Goal: Information Seeking & Learning: Learn about a topic

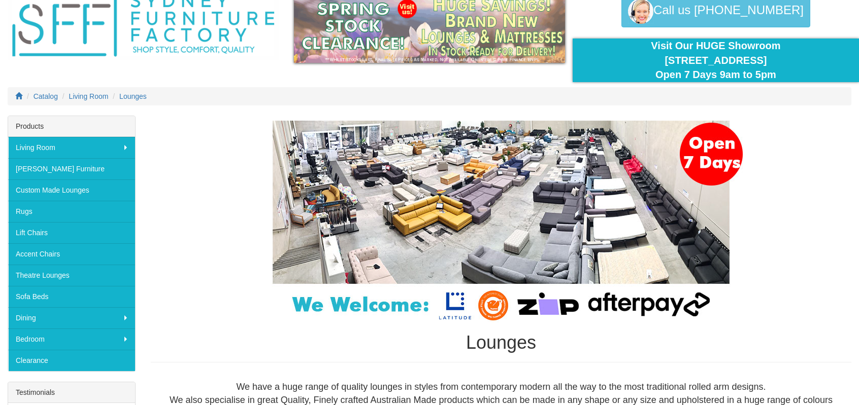
scroll to position [51, 0]
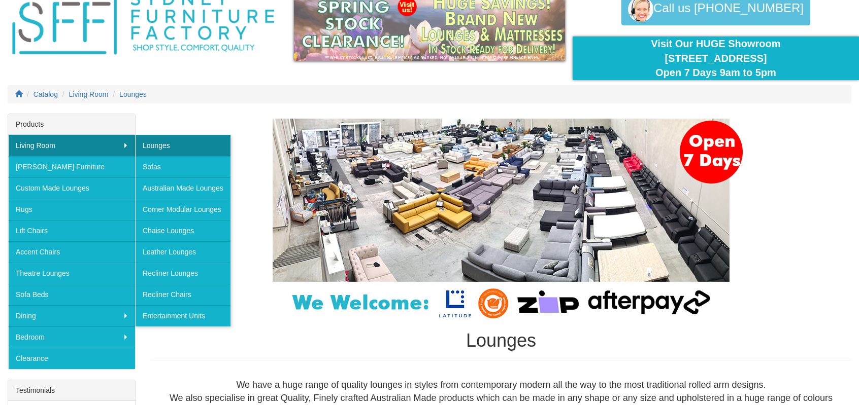
click at [247, 111] on div "Catalog Living Room Lounges" at bounding box center [429, 99] width 859 height 28
click at [159, 119] on div "Lounges" at bounding box center [501, 240] width 700 height 243
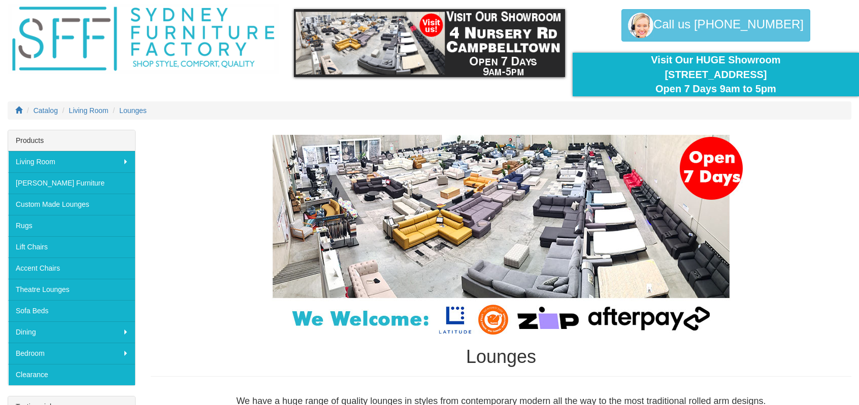
scroll to position [101, 0]
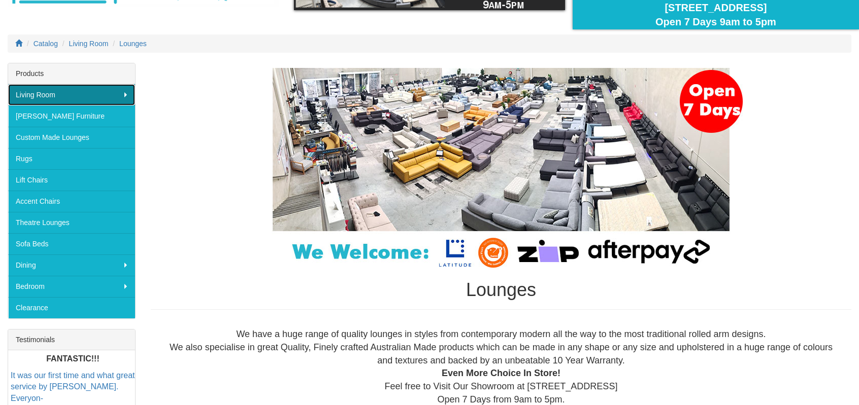
click at [113, 103] on link "Living Room" at bounding box center [71, 94] width 127 height 21
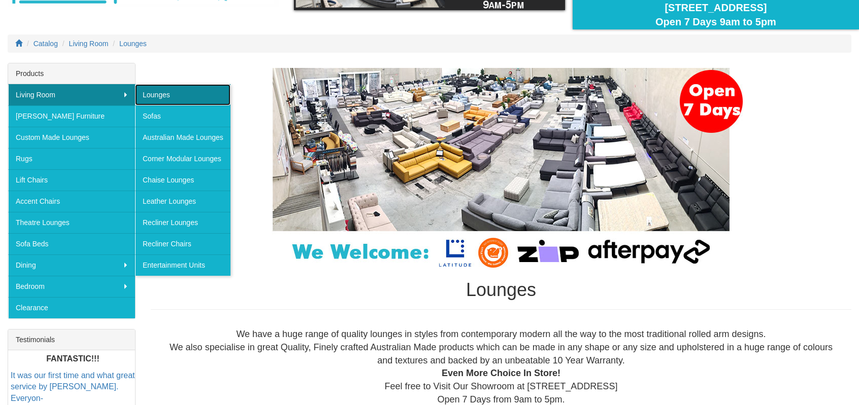
click at [185, 95] on link "Lounges" at bounding box center [182, 94] width 95 height 21
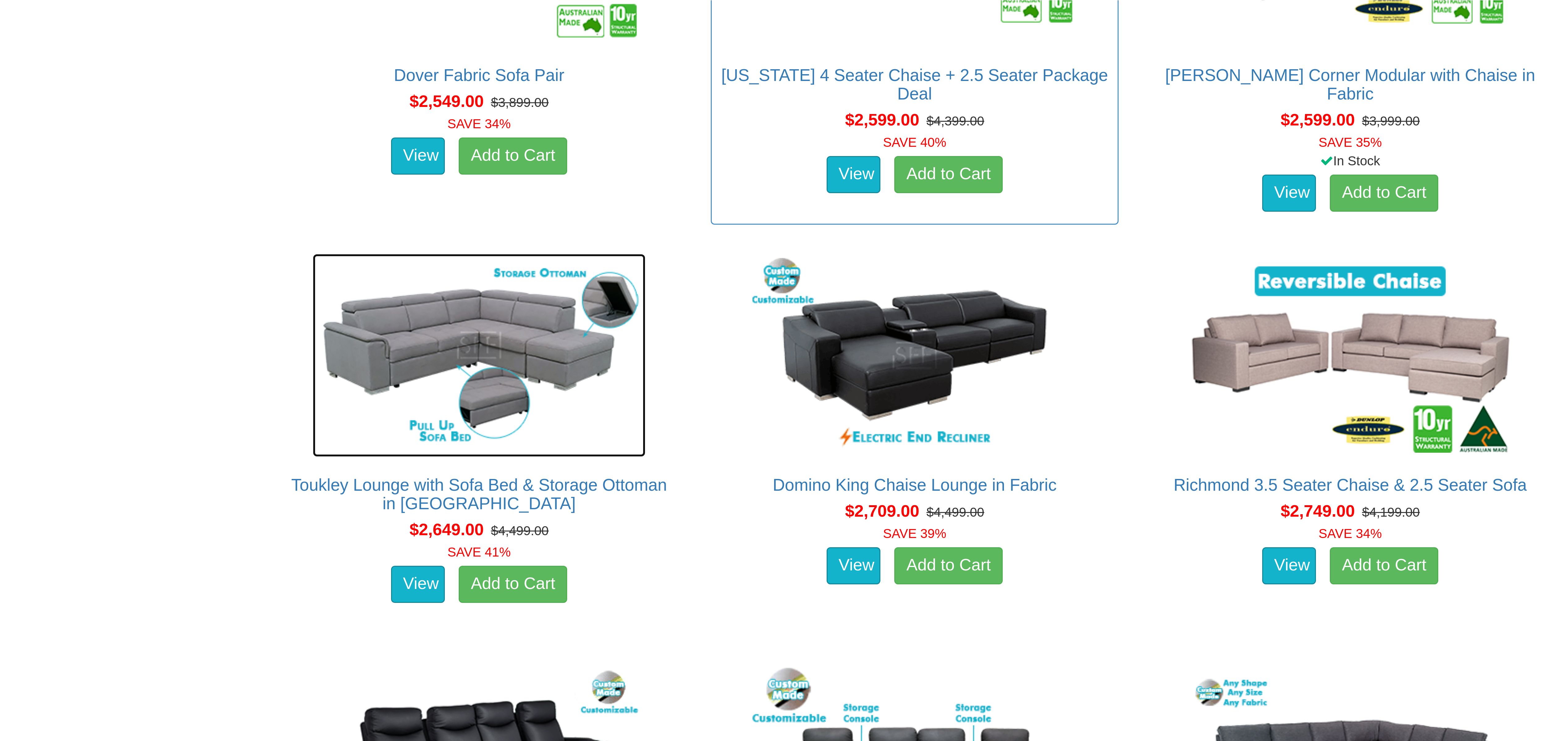
scroll to position [1713, 0]
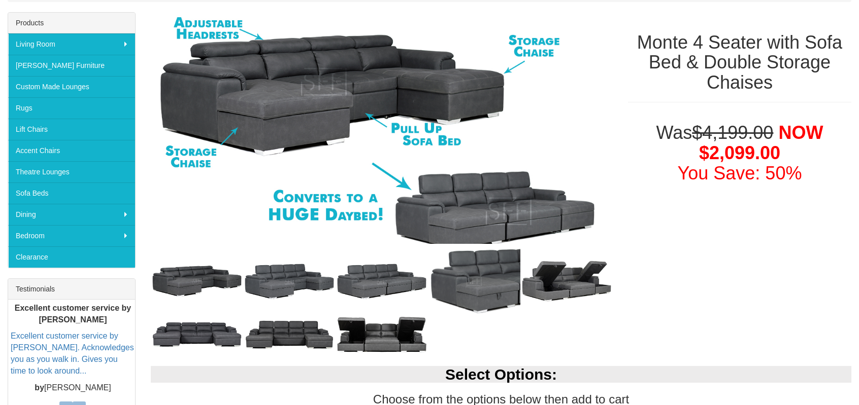
scroll to position [355, 0]
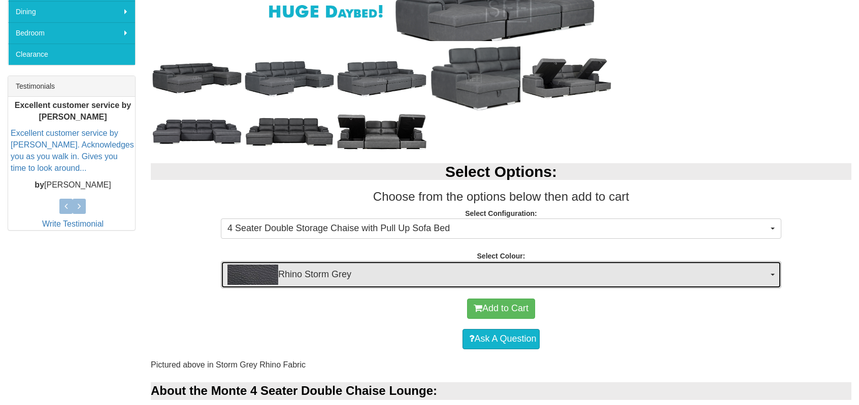
click at [393, 272] on span "Rhino Storm Grey" at bounding box center [497, 275] width 540 height 20
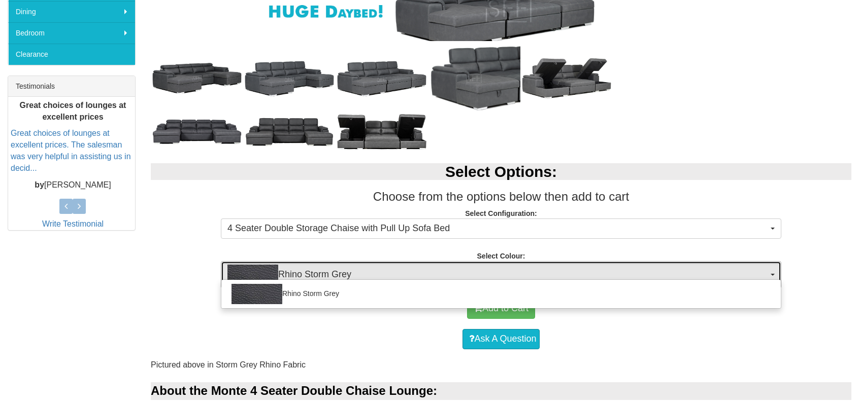
click at [393, 271] on span "Rhino Storm Grey" at bounding box center [497, 275] width 540 height 20
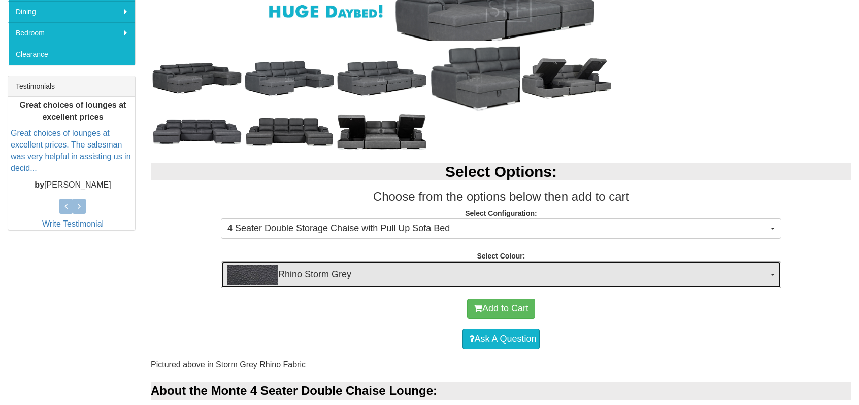
click at [393, 271] on span "Rhino Storm Grey" at bounding box center [497, 275] width 540 height 20
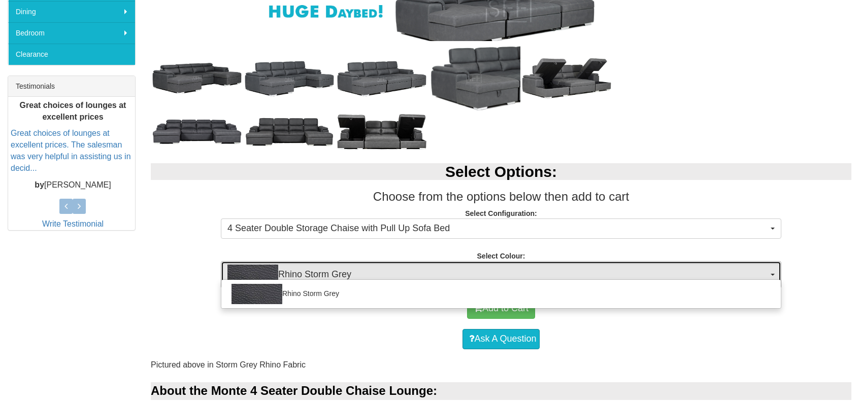
click at [392, 276] on span "Rhino Storm Grey" at bounding box center [497, 275] width 540 height 20
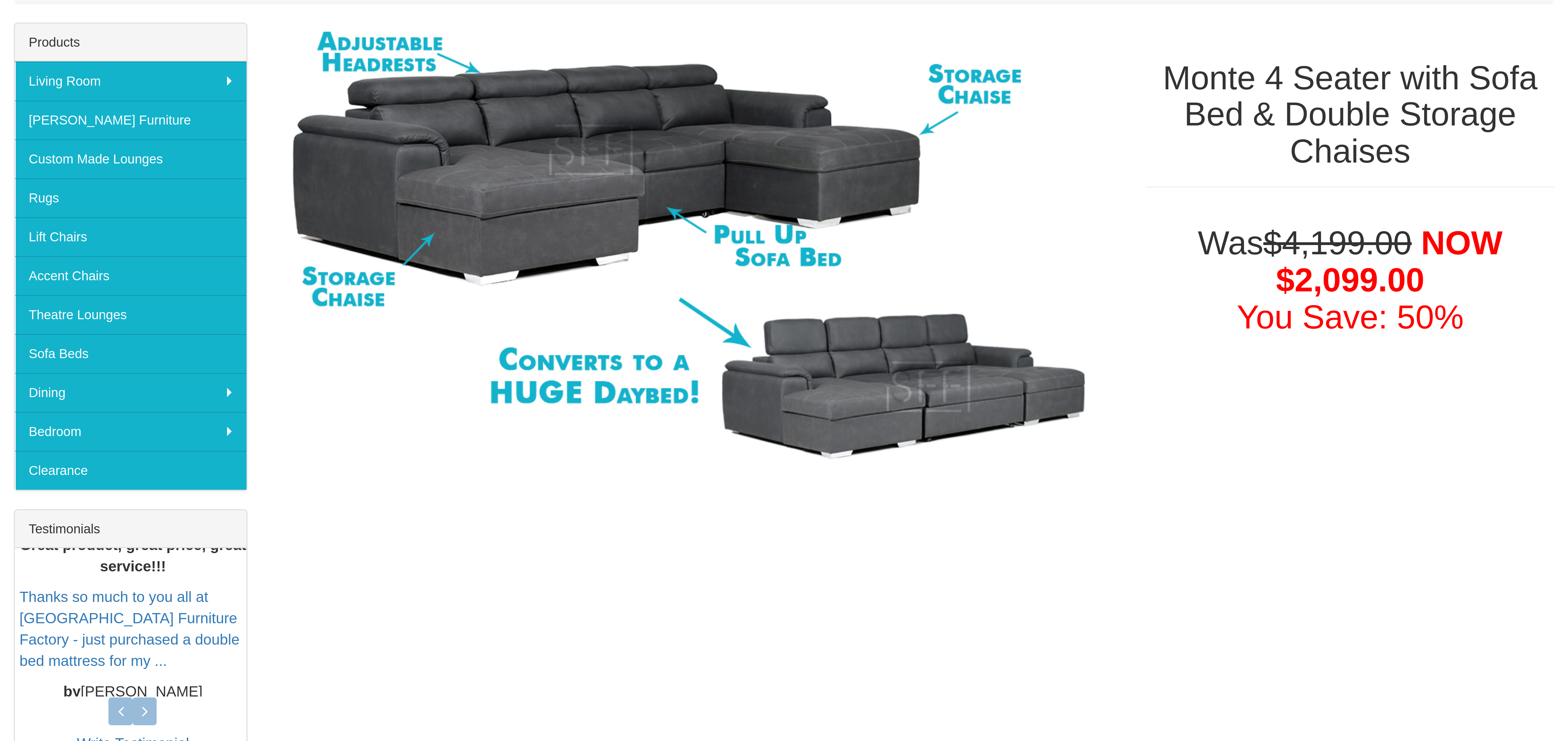
scroll to position [169, 0]
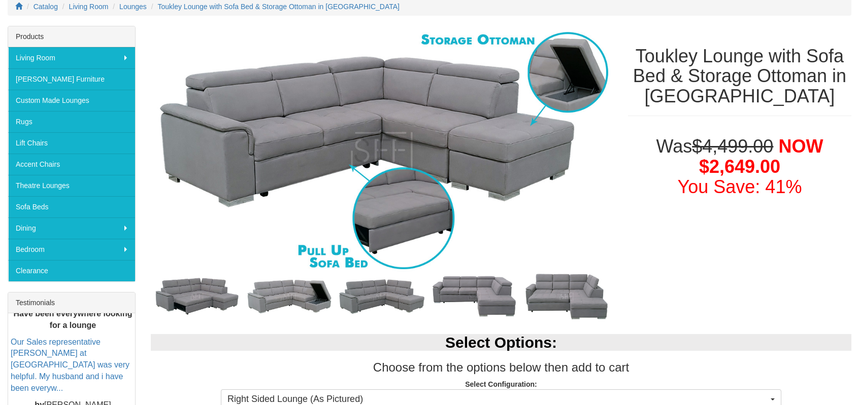
scroll to position [203, 0]
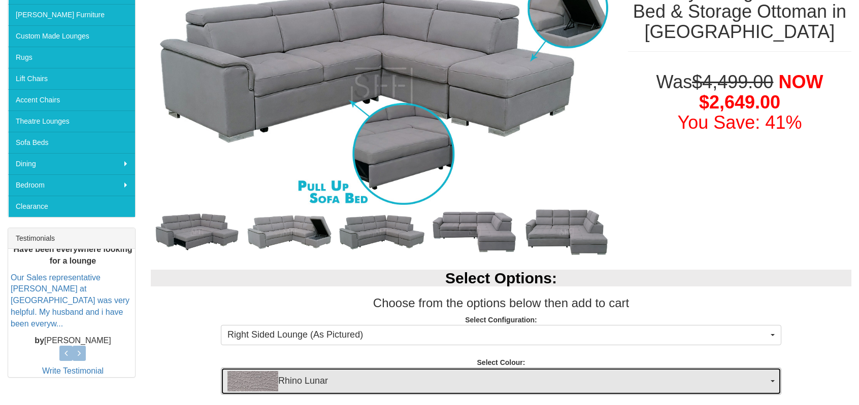
click at [372, 384] on span "Rhino Lunar" at bounding box center [497, 381] width 540 height 20
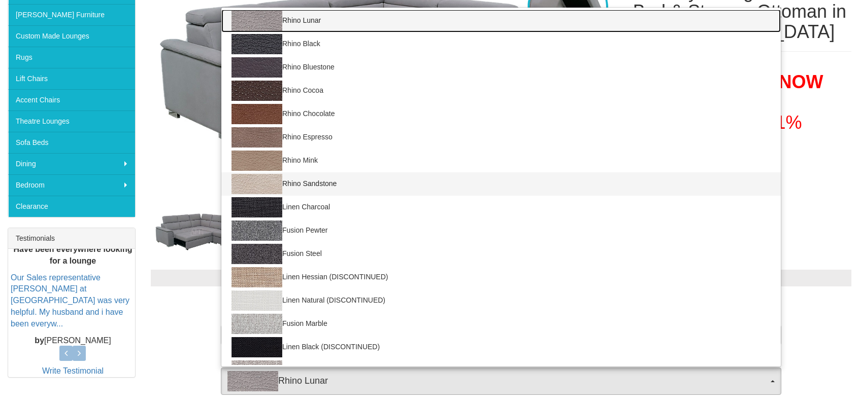
scroll to position [0, 0]
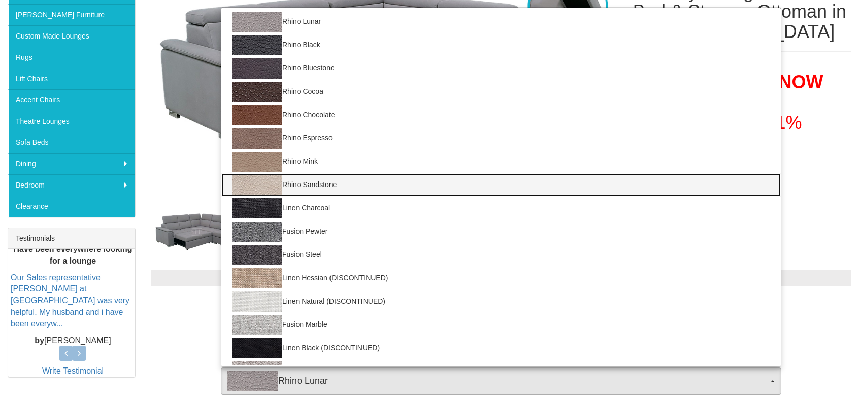
click at [379, 178] on link "Rhino Sandstone" at bounding box center [500, 185] width 559 height 23
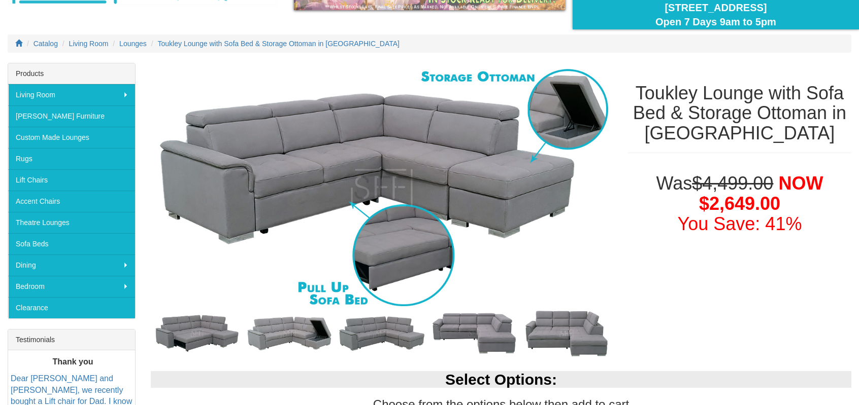
scroll to position [406, 0]
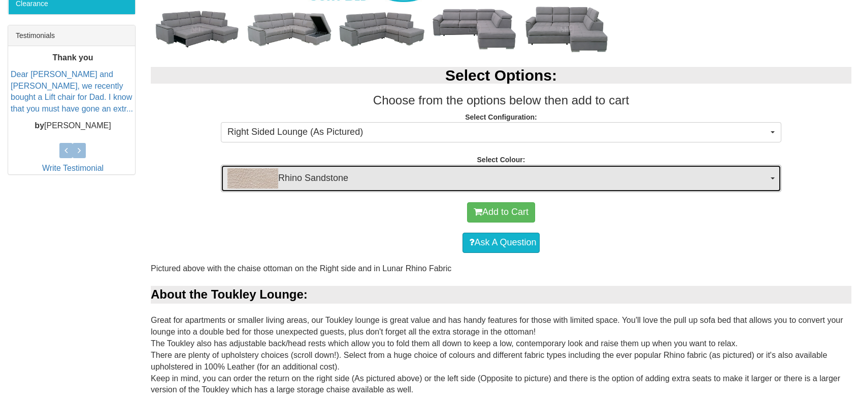
click at [303, 179] on span "Rhino Sandstone" at bounding box center [497, 178] width 540 height 20
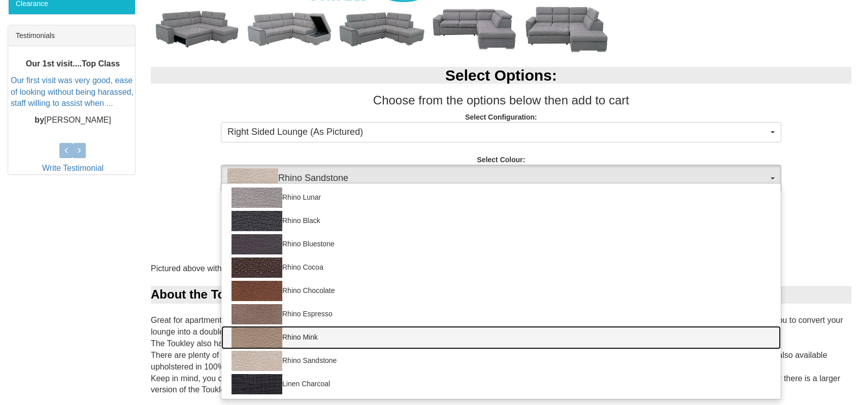
click at [309, 336] on link "Rhino Mink" at bounding box center [500, 337] width 559 height 23
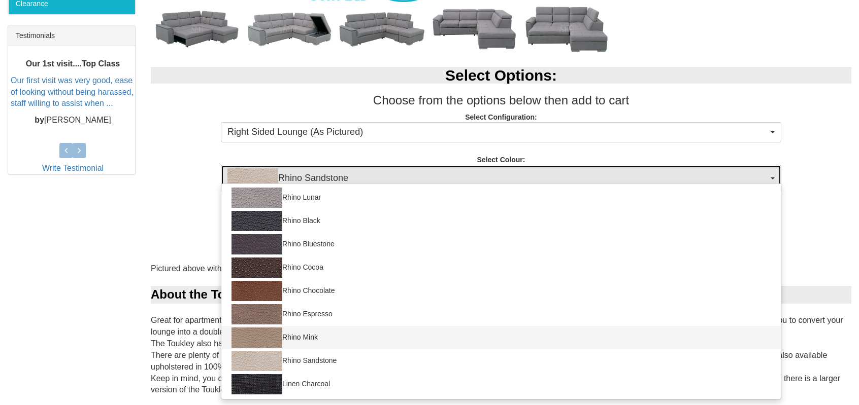
select select "1558"
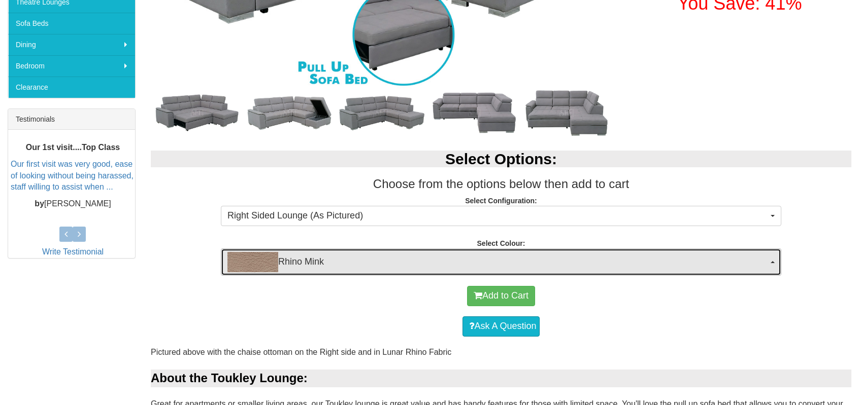
scroll to position [203, 0]
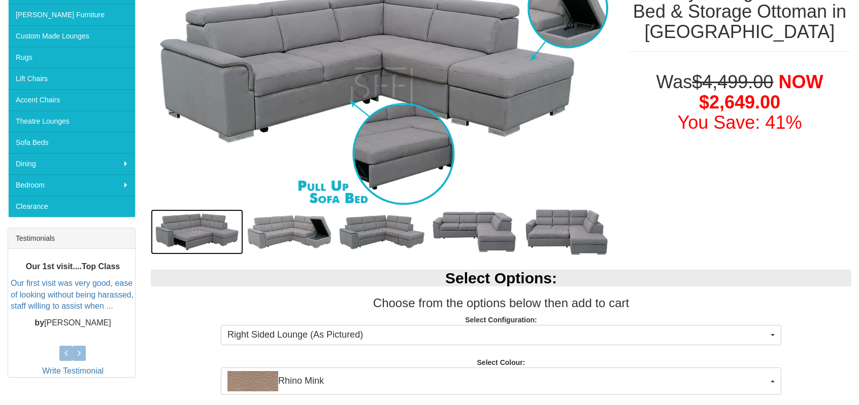
click at [217, 222] on img at bounding box center [197, 232] width 92 height 45
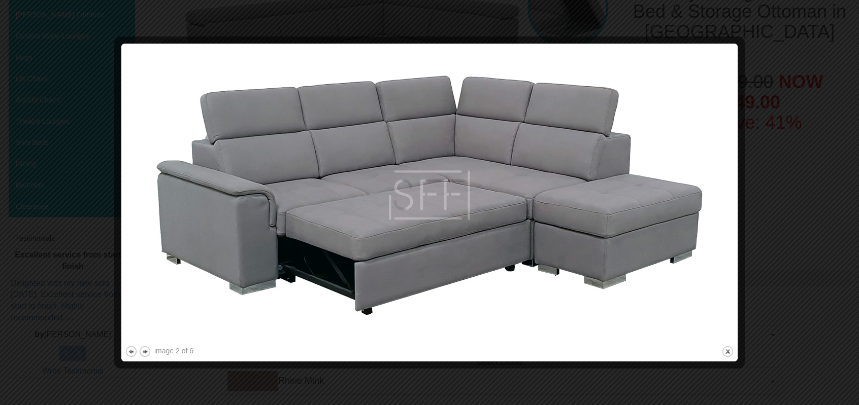
click at [705, 179] on img at bounding box center [429, 195] width 609 height 297
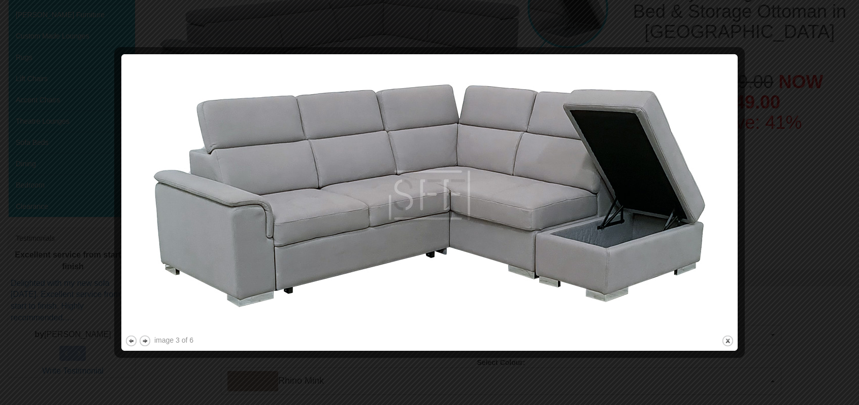
click at [705, 221] on img at bounding box center [429, 196] width 609 height 276
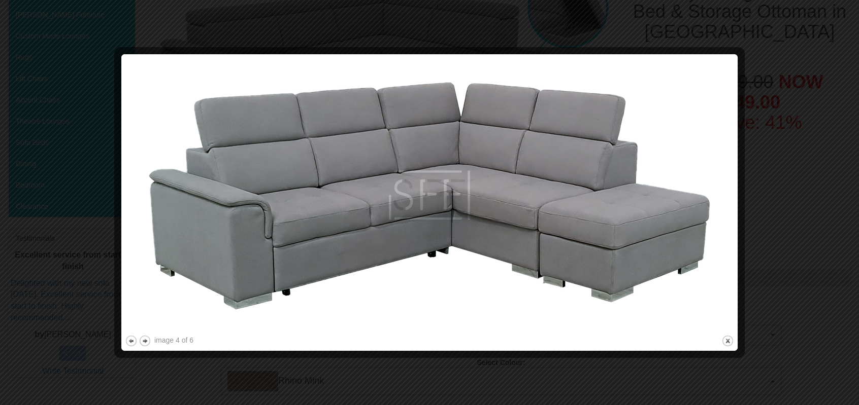
click at [705, 221] on img at bounding box center [429, 196] width 609 height 276
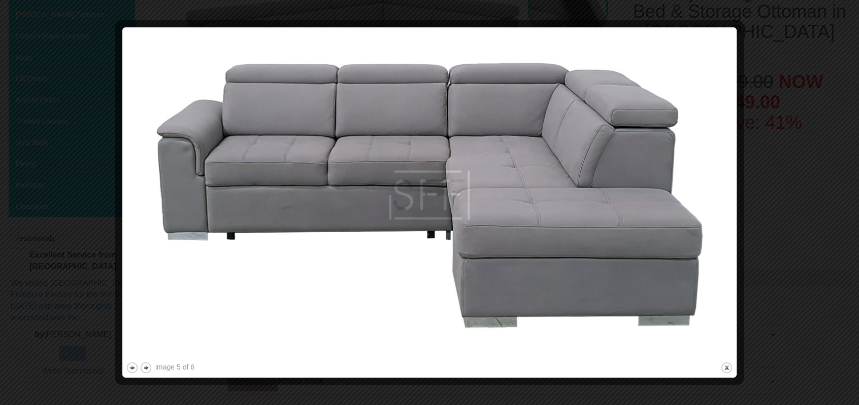
click at [698, 221] on img at bounding box center [429, 195] width 607 height 329
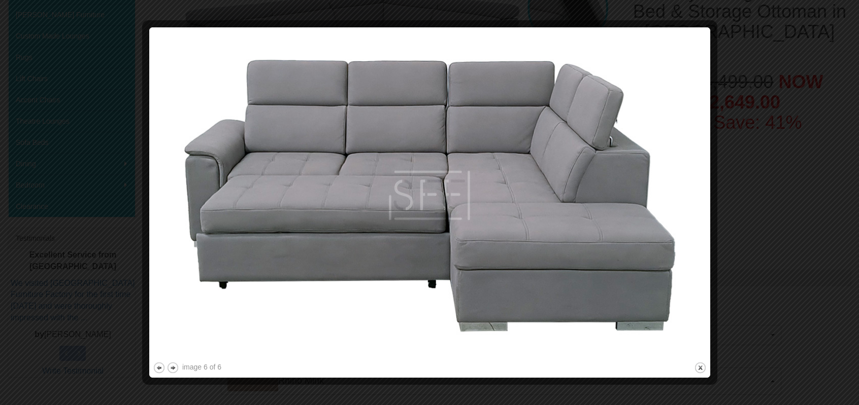
click at [698, 221] on img at bounding box center [430, 195] width 554 height 329
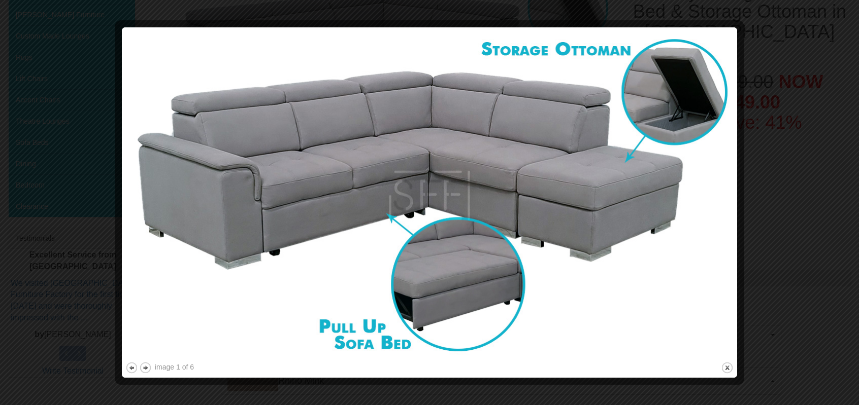
click at [698, 221] on img at bounding box center [429, 195] width 608 height 329
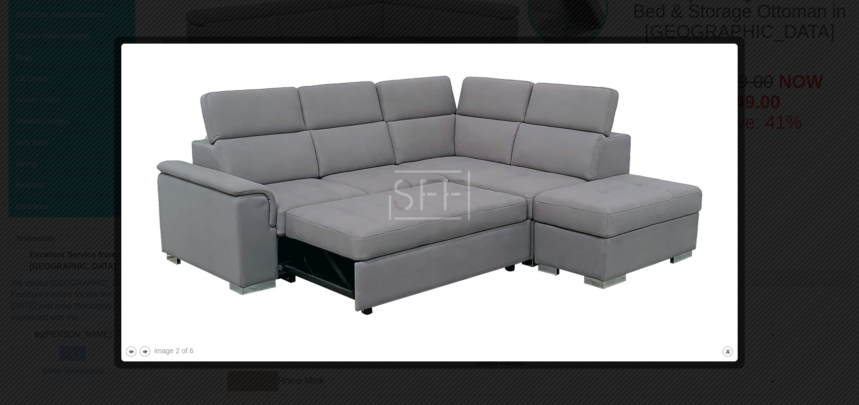
click at [811, 209] on div at bounding box center [429, 202] width 859 height 405
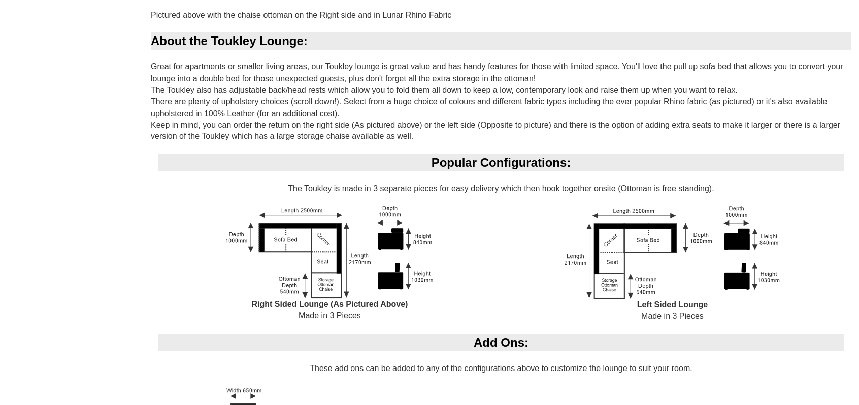
scroll to position [761, 0]
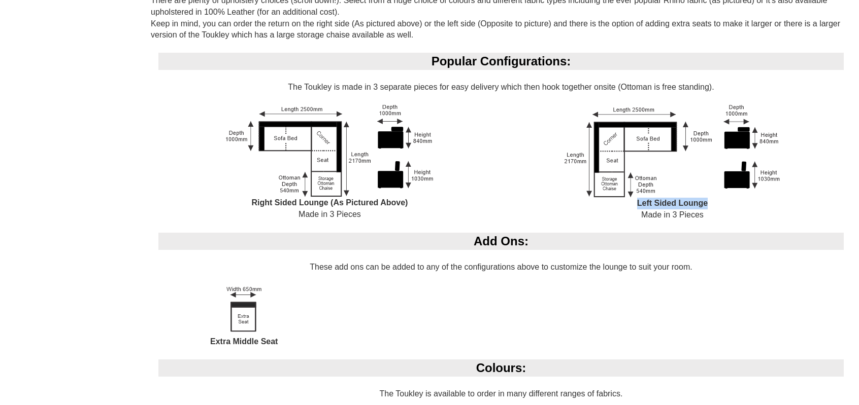
drag, startPoint x: 636, startPoint y: 197, endPoint x: 743, endPoint y: 207, distance: 108.0
click at [743, 207] on div "Left Sided Lounge Made in 3 Pieces" at bounding box center [672, 169] width 343 height 128
click at [710, 202] on div "Left Sided Lounge Made in 3 Pieces" at bounding box center [672, 169] width 343 height 128
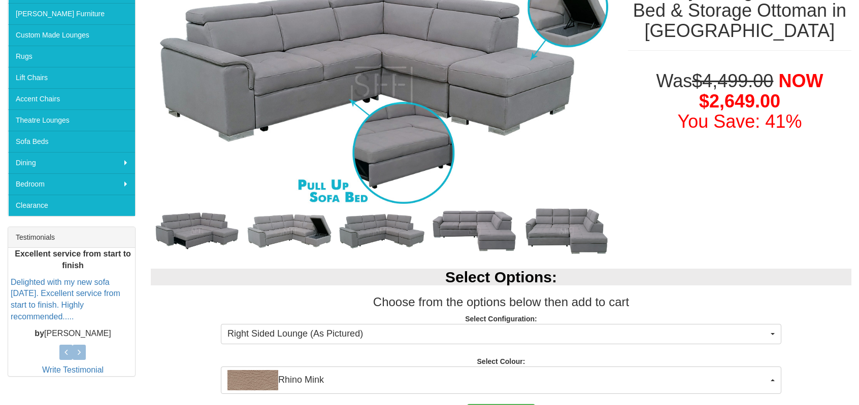
scroll to position [203, 0]
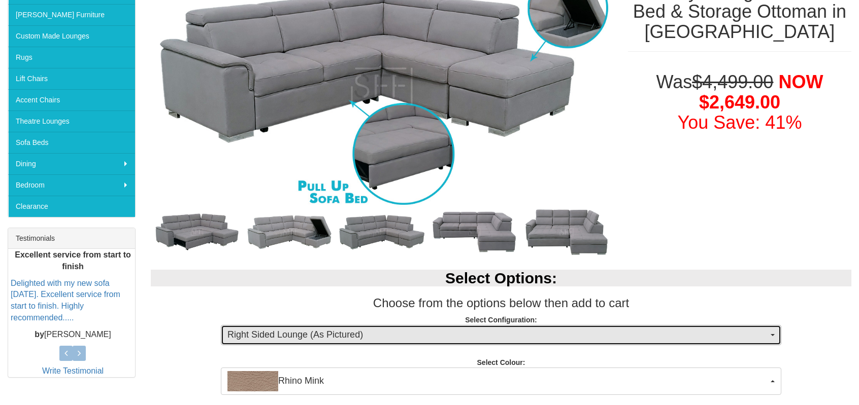
click at [431, 332] on span "Right Sided Lounge (As Pictured)" at bounding box center [497, 335] width 540 height 13
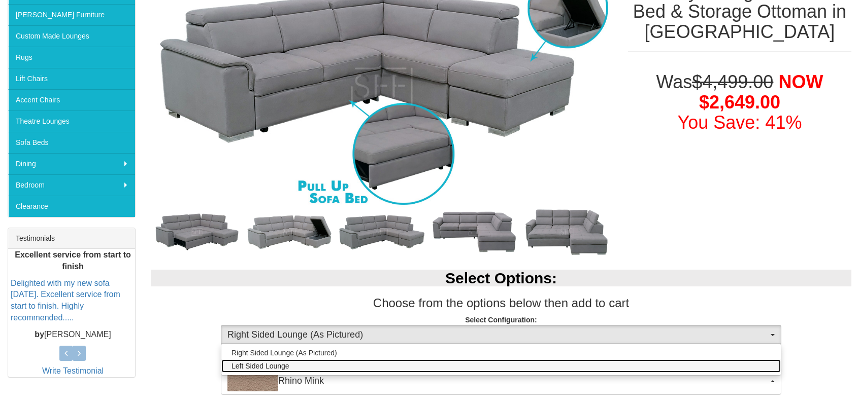
click at [417, 360] on link "Left Sided Lounge" at bounding box center [500, 366] width 559 height 13
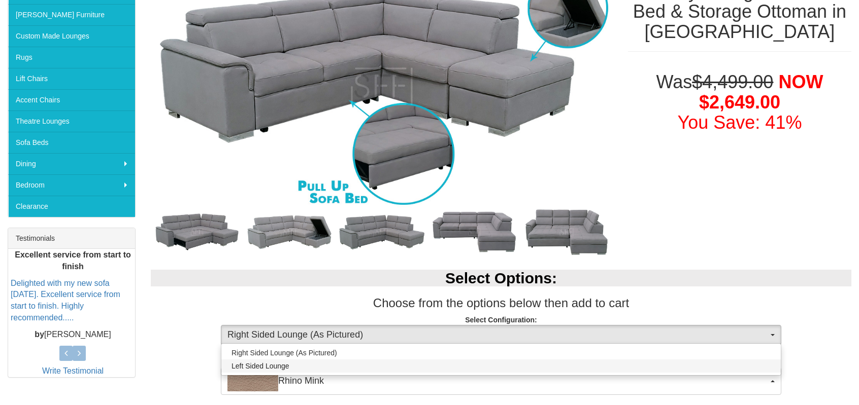
select select "1706"
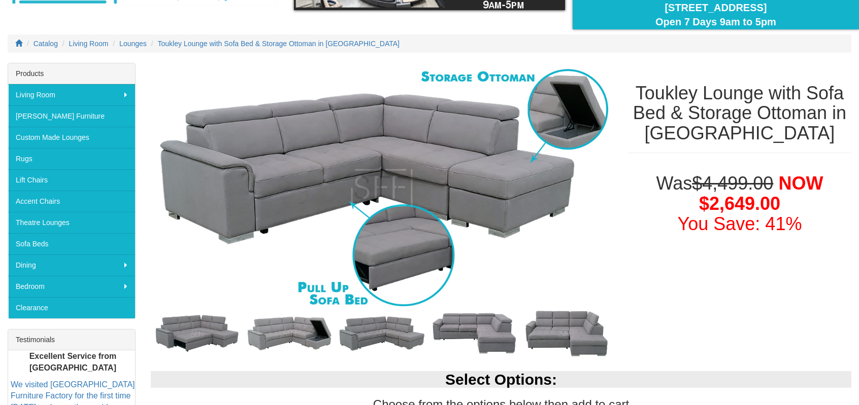
scroll to position [101, 0]
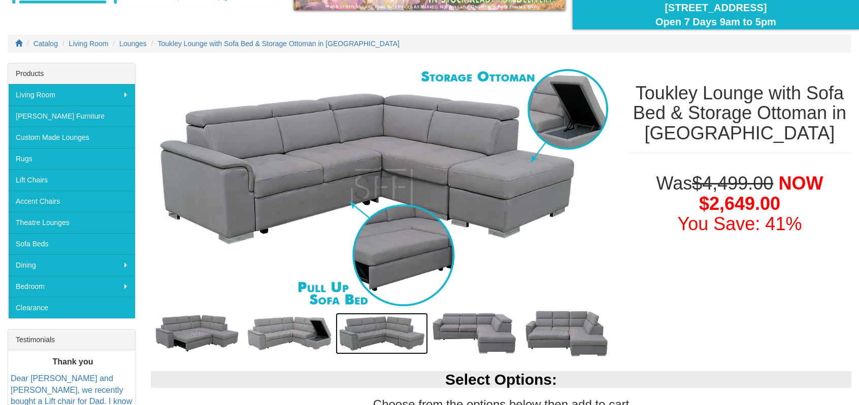
click at [366, 331] on img at bounding box center [381, 334] width 92 height 42
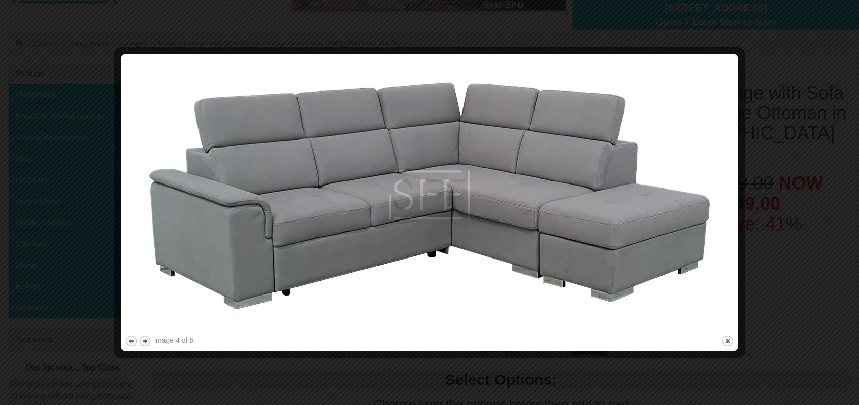
click at [146, 343] on button "next" at bounding box center [145, 341] width 13 height 13
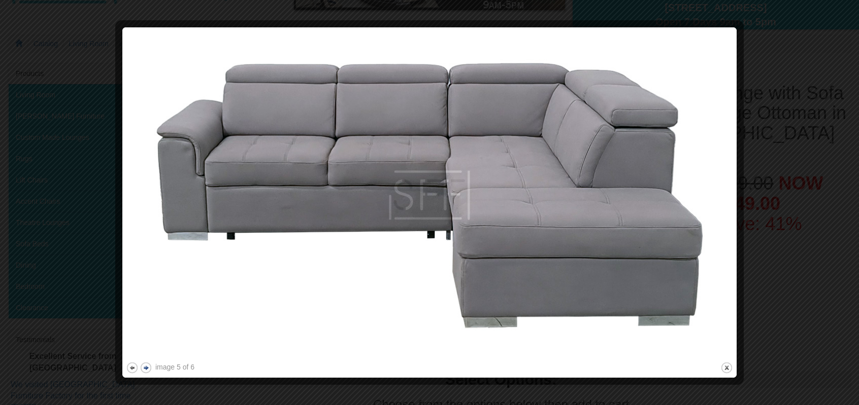
click at [144, 362] on button "next" at bounding box center [146, 368] width 13 height 13
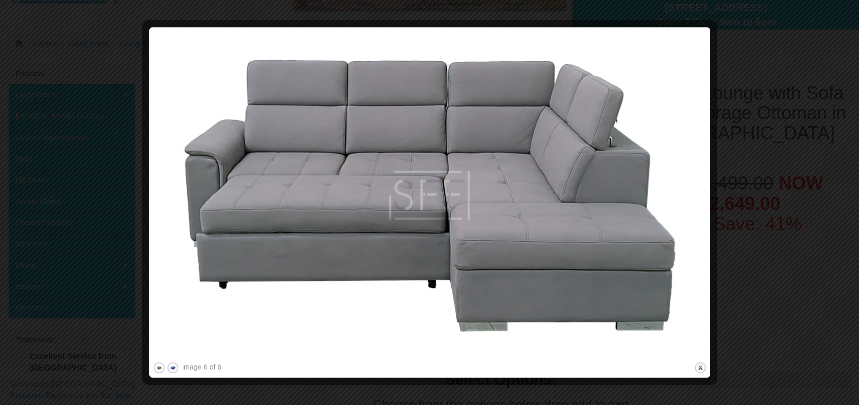
click at [174, 369] on button "next" at bounding box center [172, 368] width 13 height 13
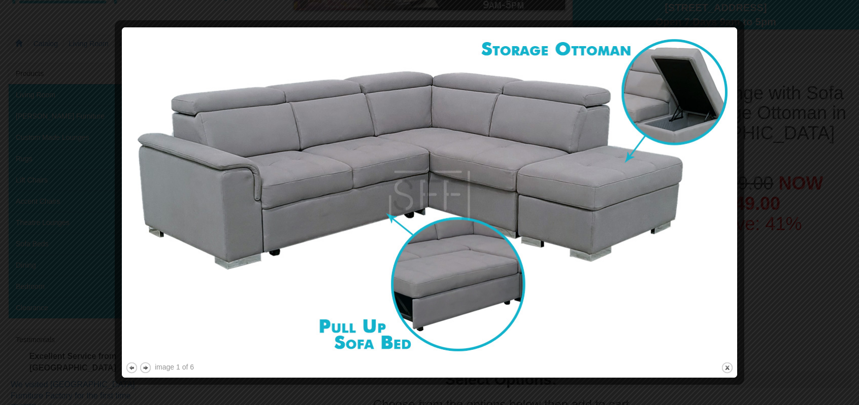
click at [808, 245] on div at bounding box center [429, 202] width 859 height 405
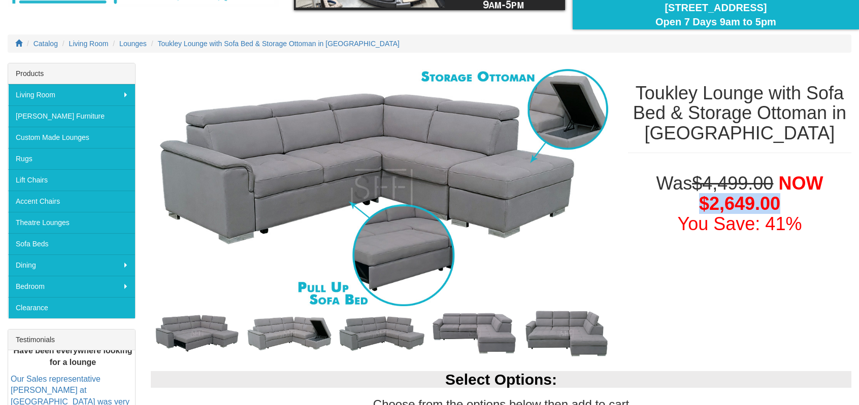
drag, startPoint x: 706, startPoint y: 202, endPoint x: 831, endPoint y: 210, distance: 125.1
click at [831, 210] on h1 "Was $4,499.00 NOW $2,649.00 You Save: 41%" at bounding box center [739, 204] width 223 height 60
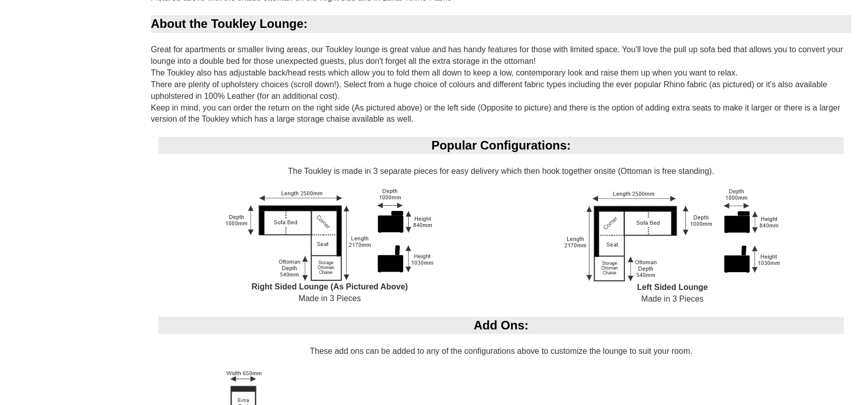
scroll to position [670, 0]
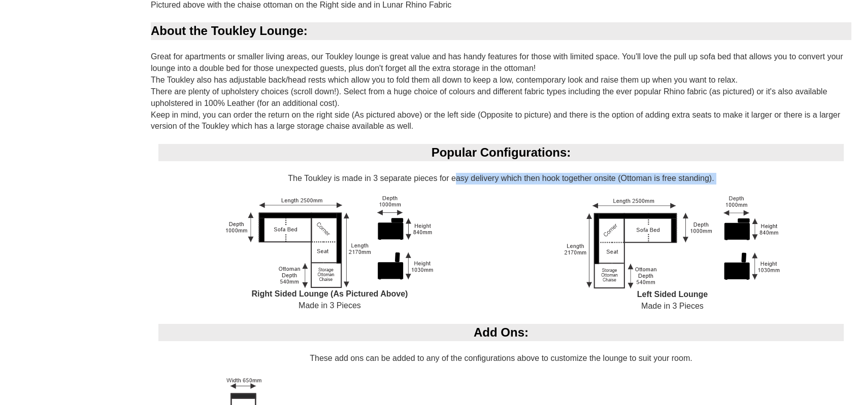
drag, startPoint x: 488, startPoint y: 179, endPoint x: 676, endPoint y: 189, distance: 188.0
click at [676, 189] on div "Popular Configurations: The Toukley is made in 3 separate pieces for easy deliv…" at bounding box center [501, 234] width 700 height 180
click at [727, 179] on div "Popular Configurations: The Toukley is made in 3 separate pieces for easy deliv…" at bounding box center [501, 234] width 700 height 180
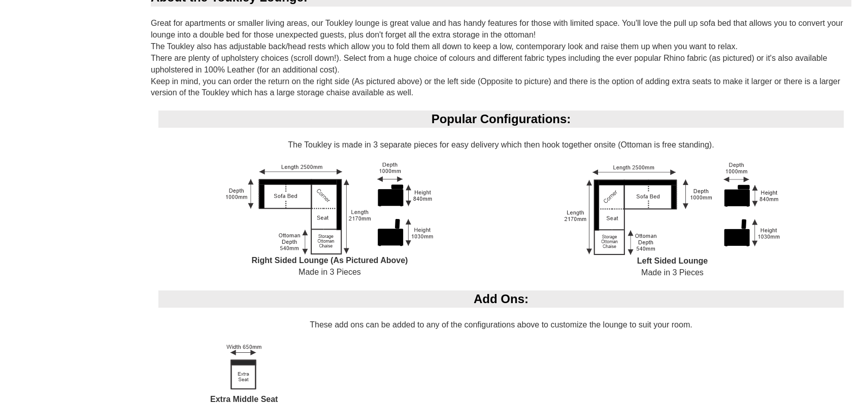
scroll to position [771, 0]
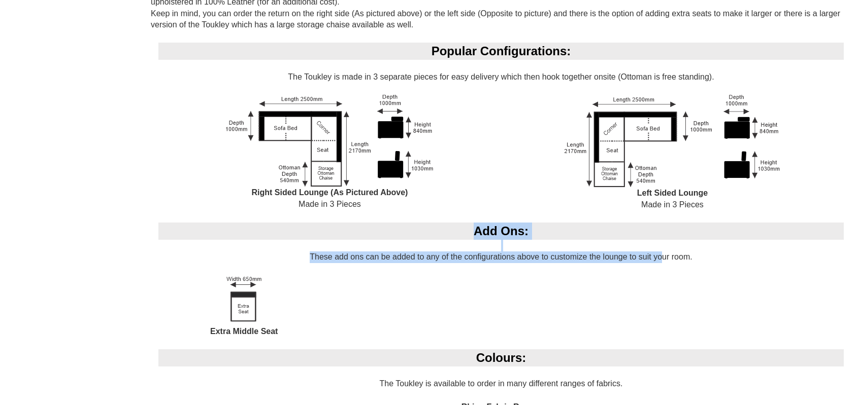
drag, startPoint x: 481, startPoint y: 253, endPoint x: 658, endPoint y: 251, distance: 177.1
click at [658, 251] on div "Add Ons: These add ons can be added to any of the configurations above to custo…" at bounding box center [501, 286] width 700 height 127
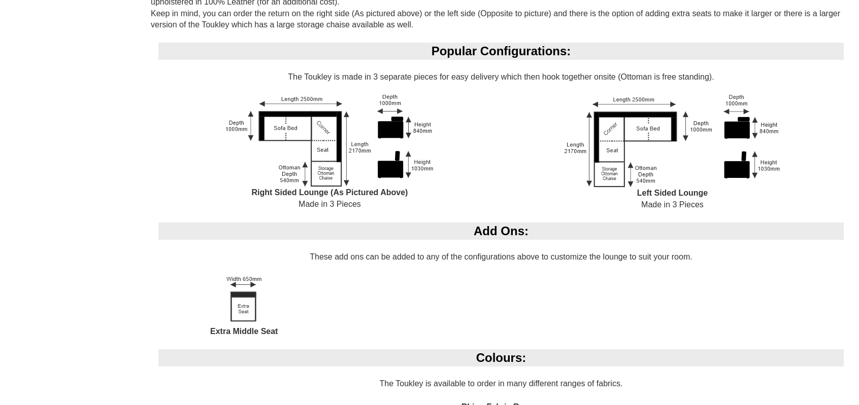
click at [596, 274] on div "Add Ons: These add ons can be added to any of the configurations above to custo…" at bounding box center [501, 286] width 700 height 127
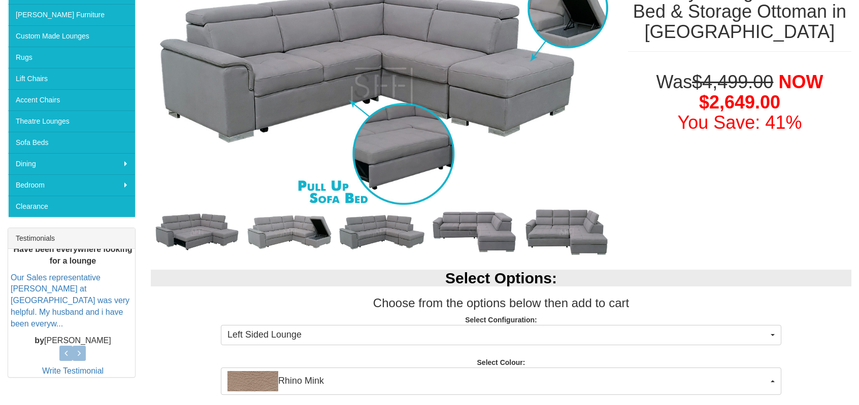
scroll to position [406, 0]
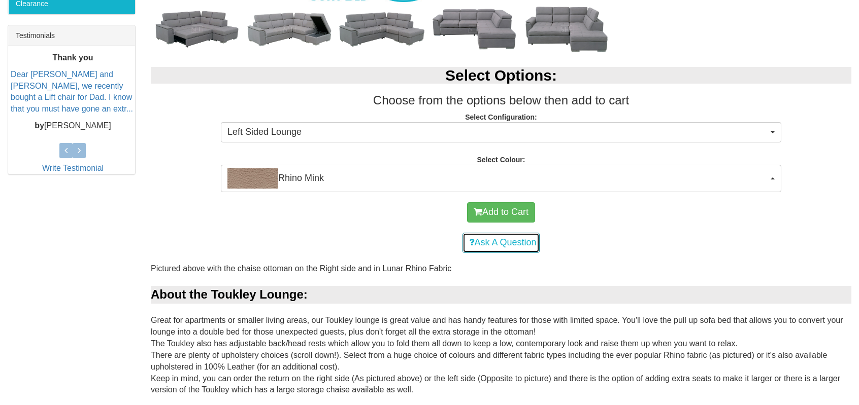
click at [486, 242] on link "Ask A Question" at bounding box center [500, 243] width 77 height 20
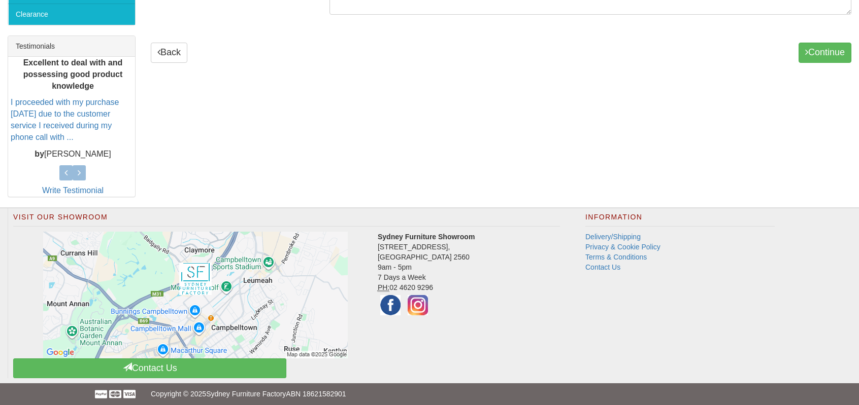
scroll to position [91, 0]
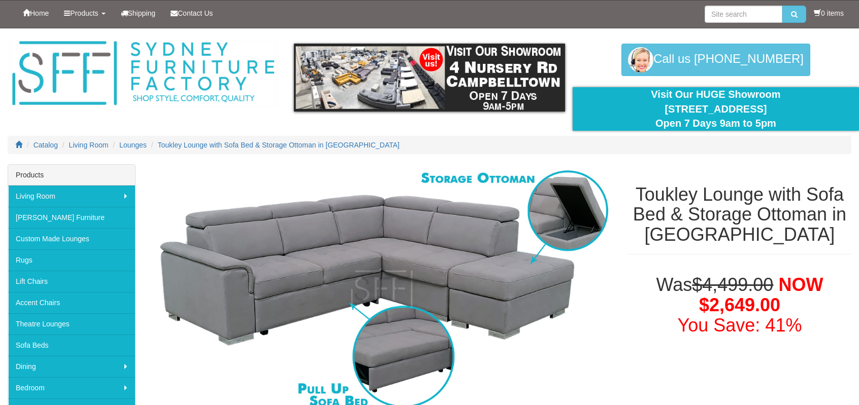
select select "1706"
select select "1558"
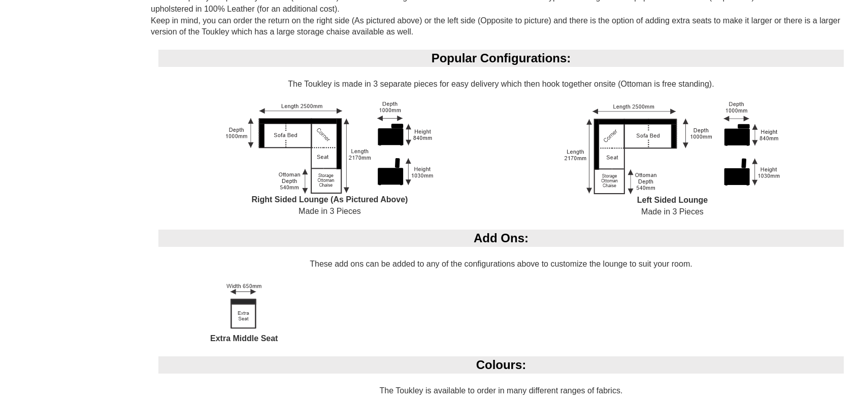
scroll to position [710, 0]
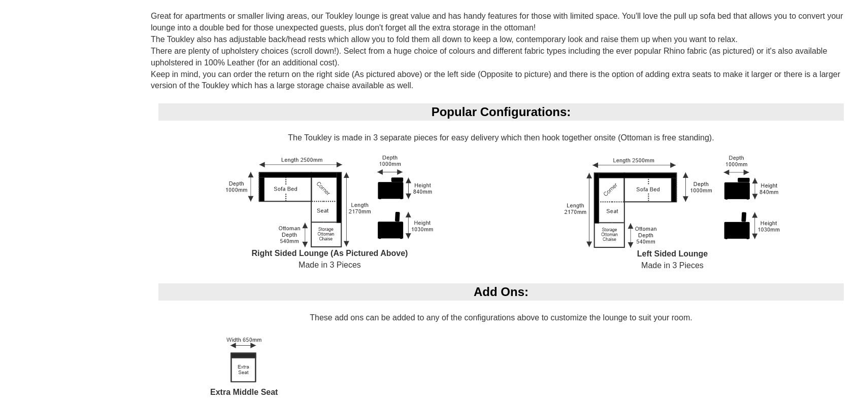
click at [568, 234] on img at bounding box center [671, 202] width 215 height 93
click at [614, 214] on img at bounding box center [671, 202] width 215 height 93
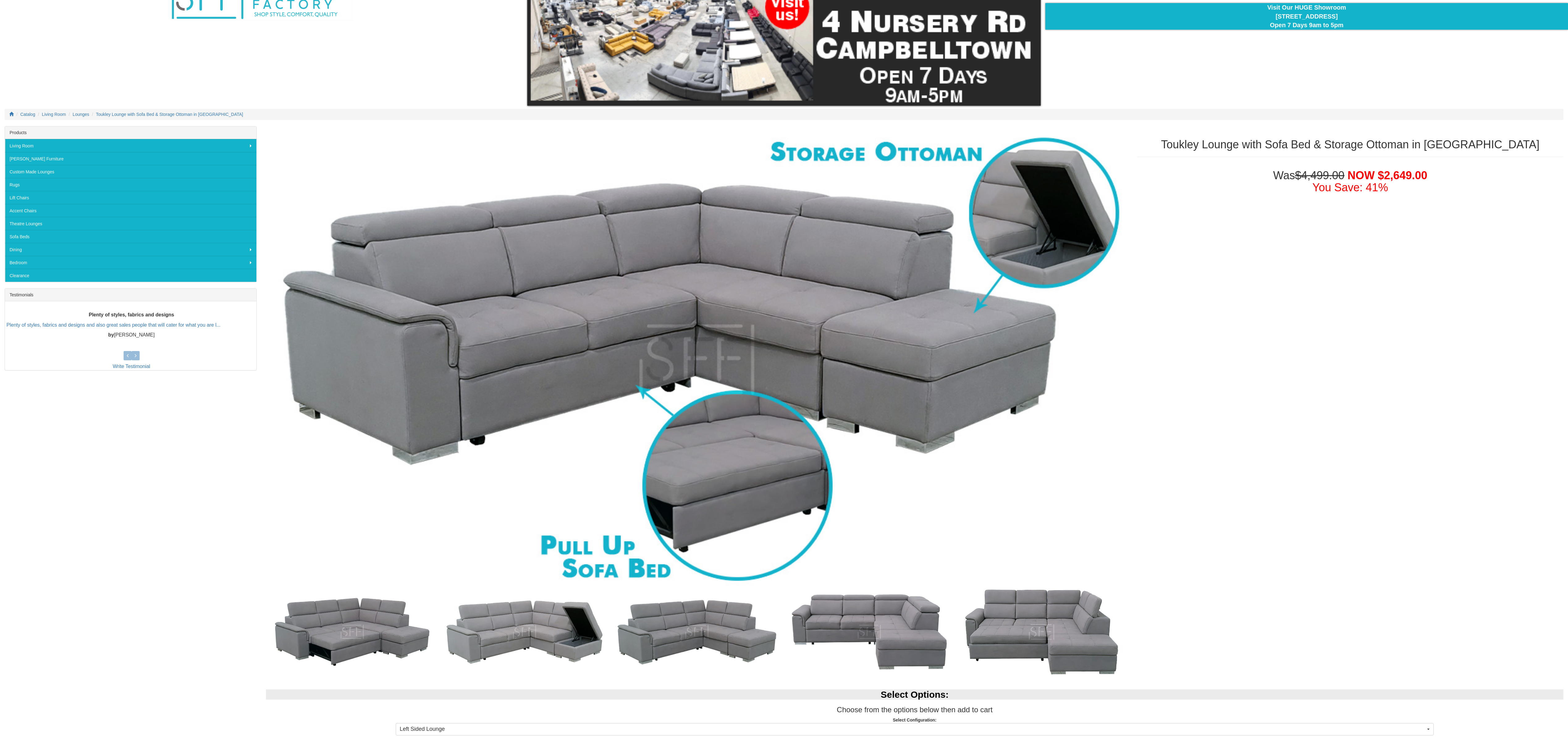
scroll to position [45, 0]
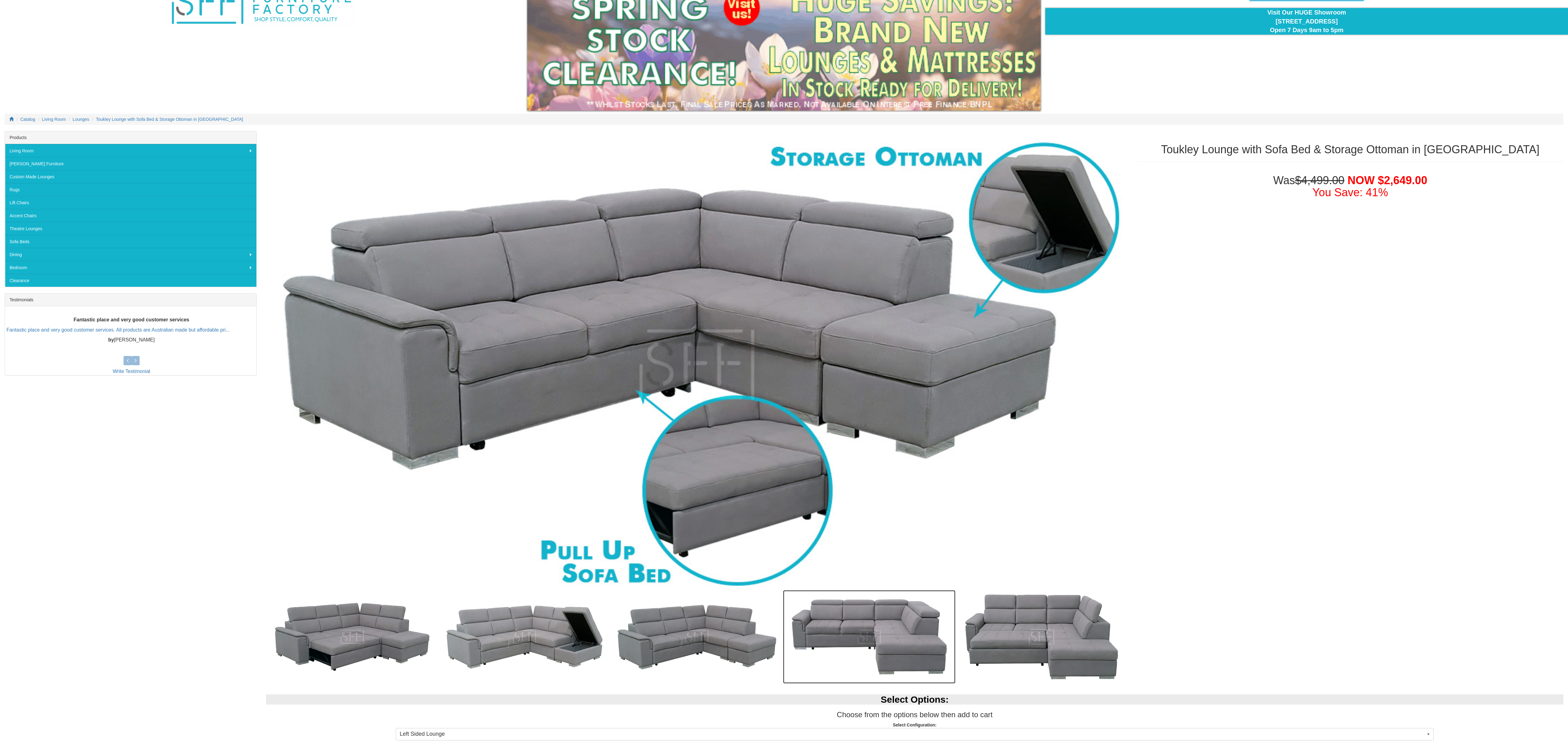
click at [522, 247] on img at bounding box center [869, 637] width 172 height 94
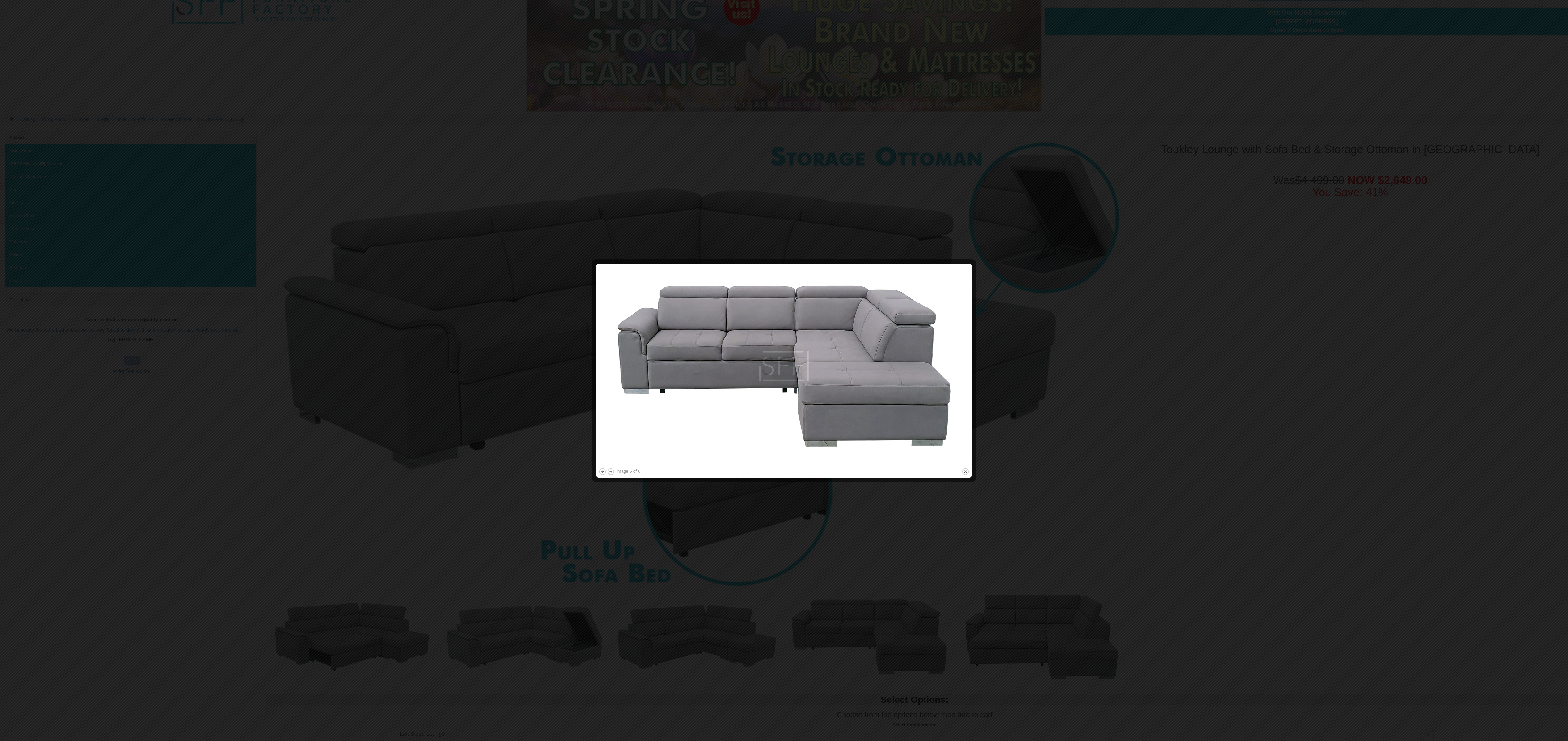
drag, startPoint x: 1096, startPoint y: 415, endPoint x: 1093, endPoint y: 416, distance: 3.2
click at [522, 247] on div at bounding box center [784, 370] width 1568 height 741
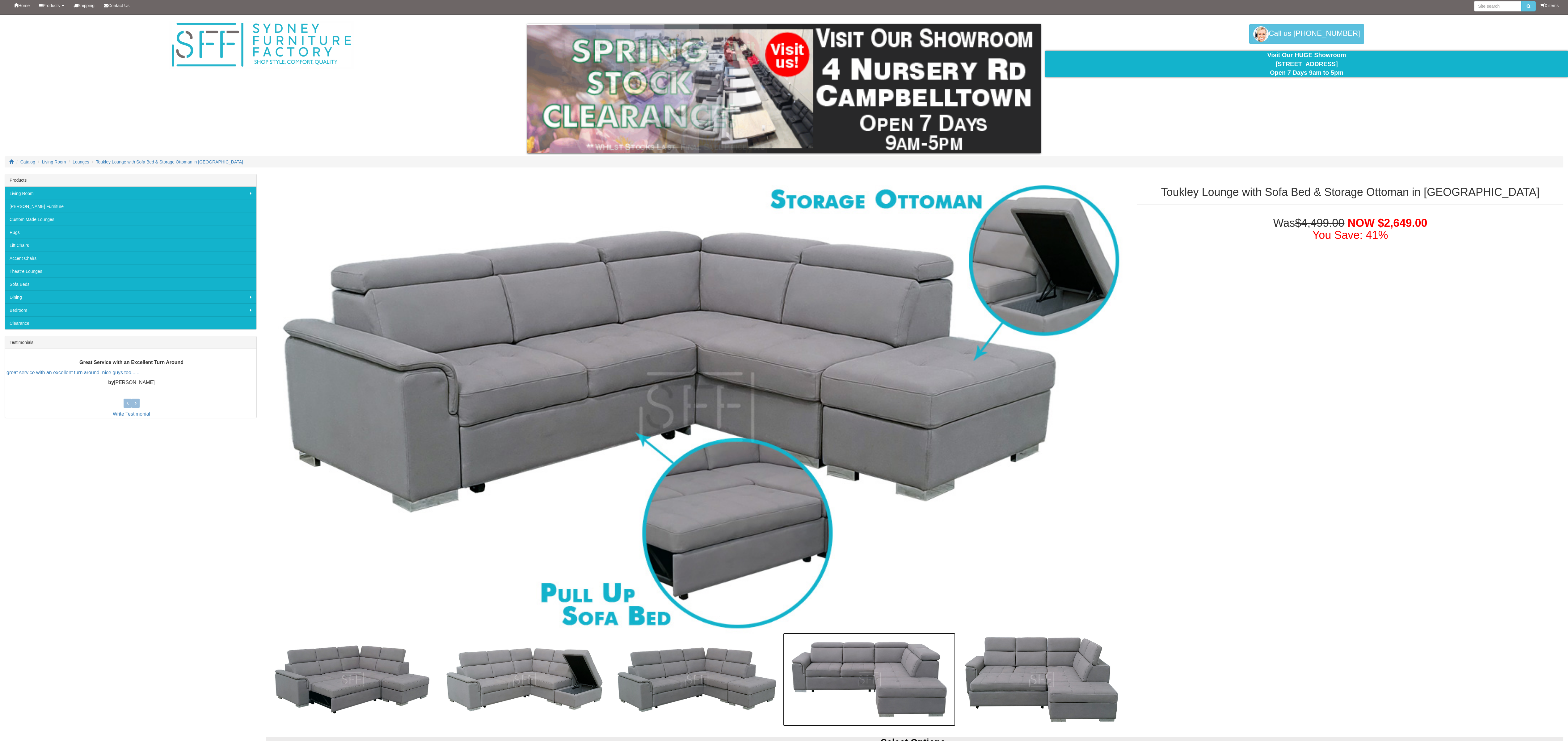
scroll to position [0, 0]
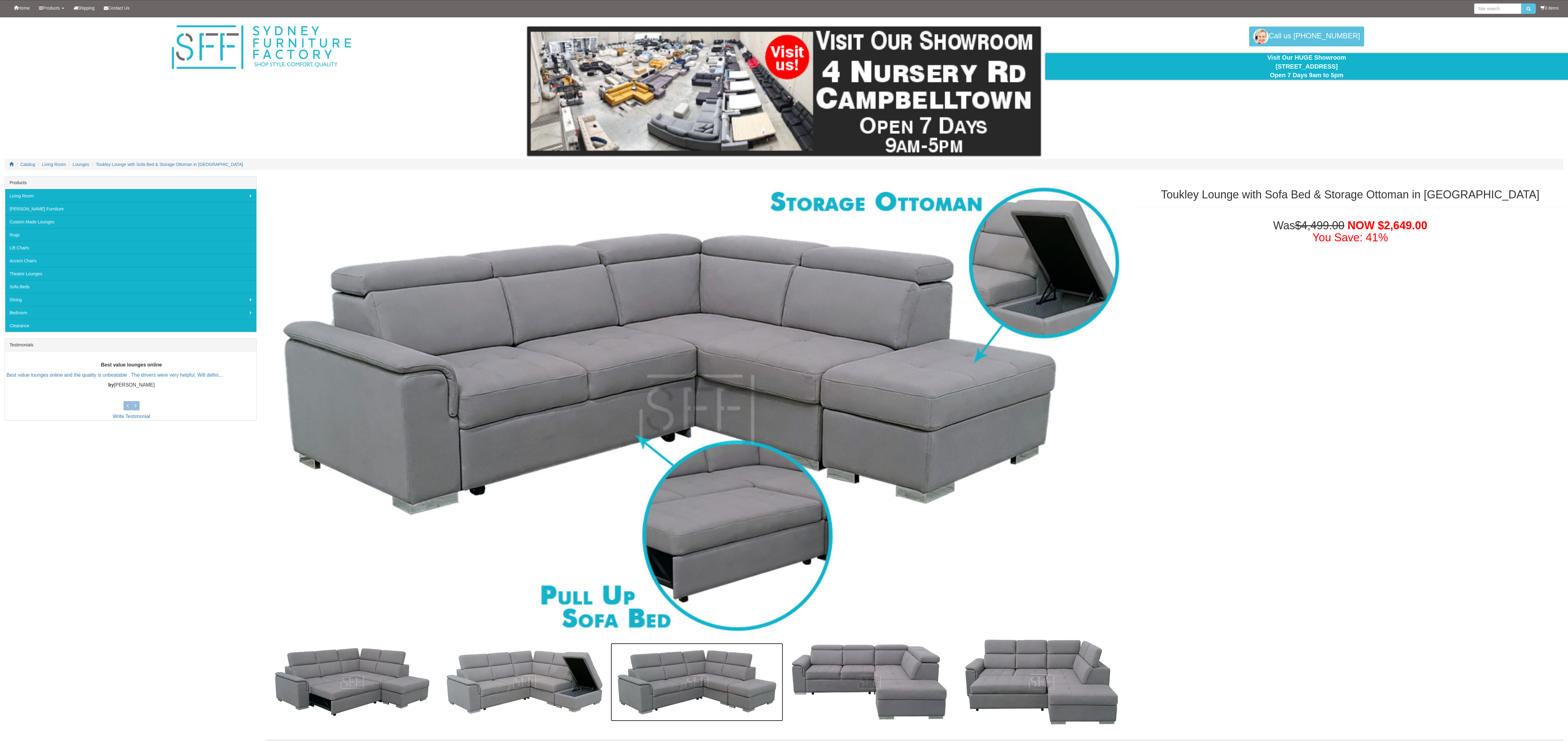
click at [522, 247] on img at bounding box center [696, 682] width 172 height 78
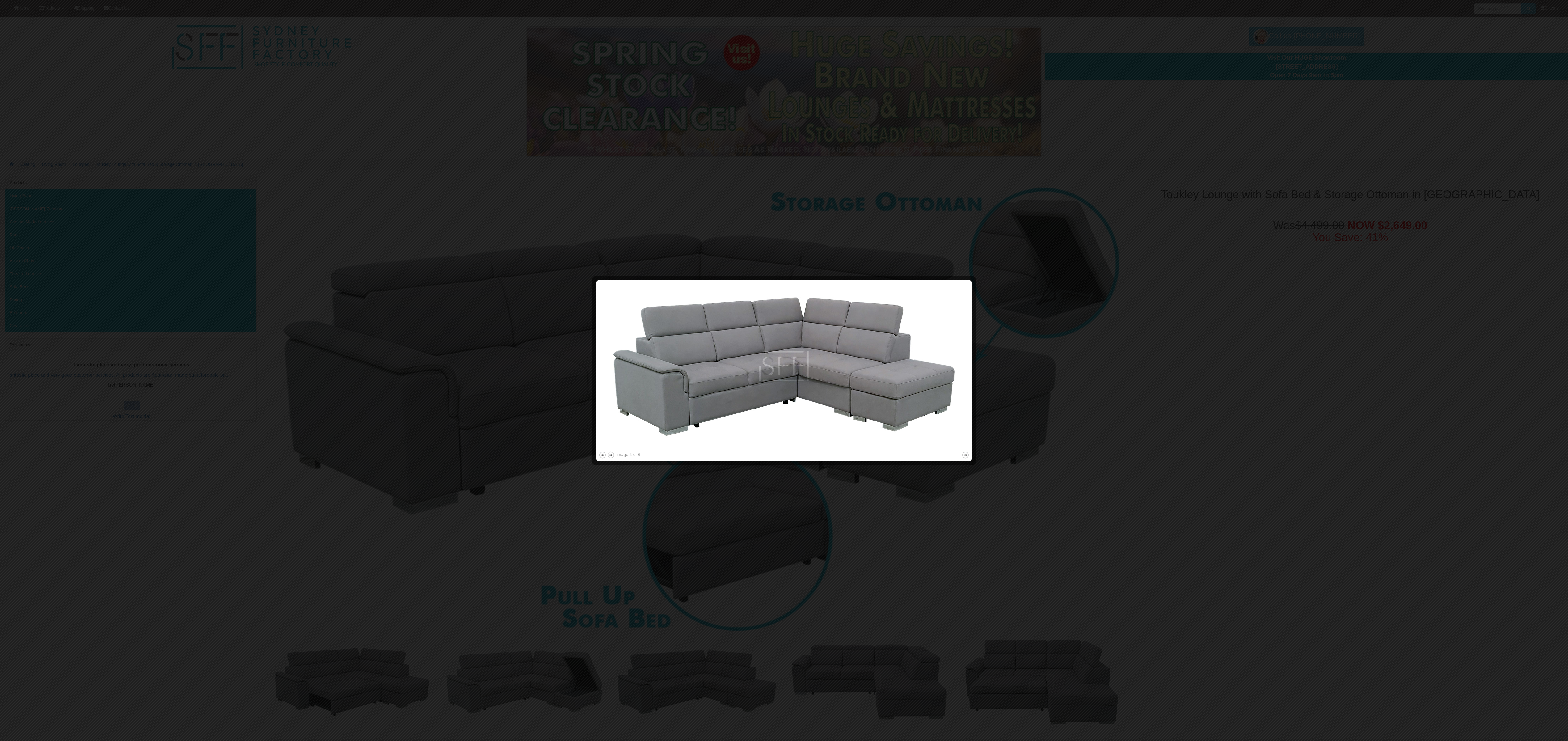
click at [522, 247] on div at bounding box center [784, 370] width 1568 height 741
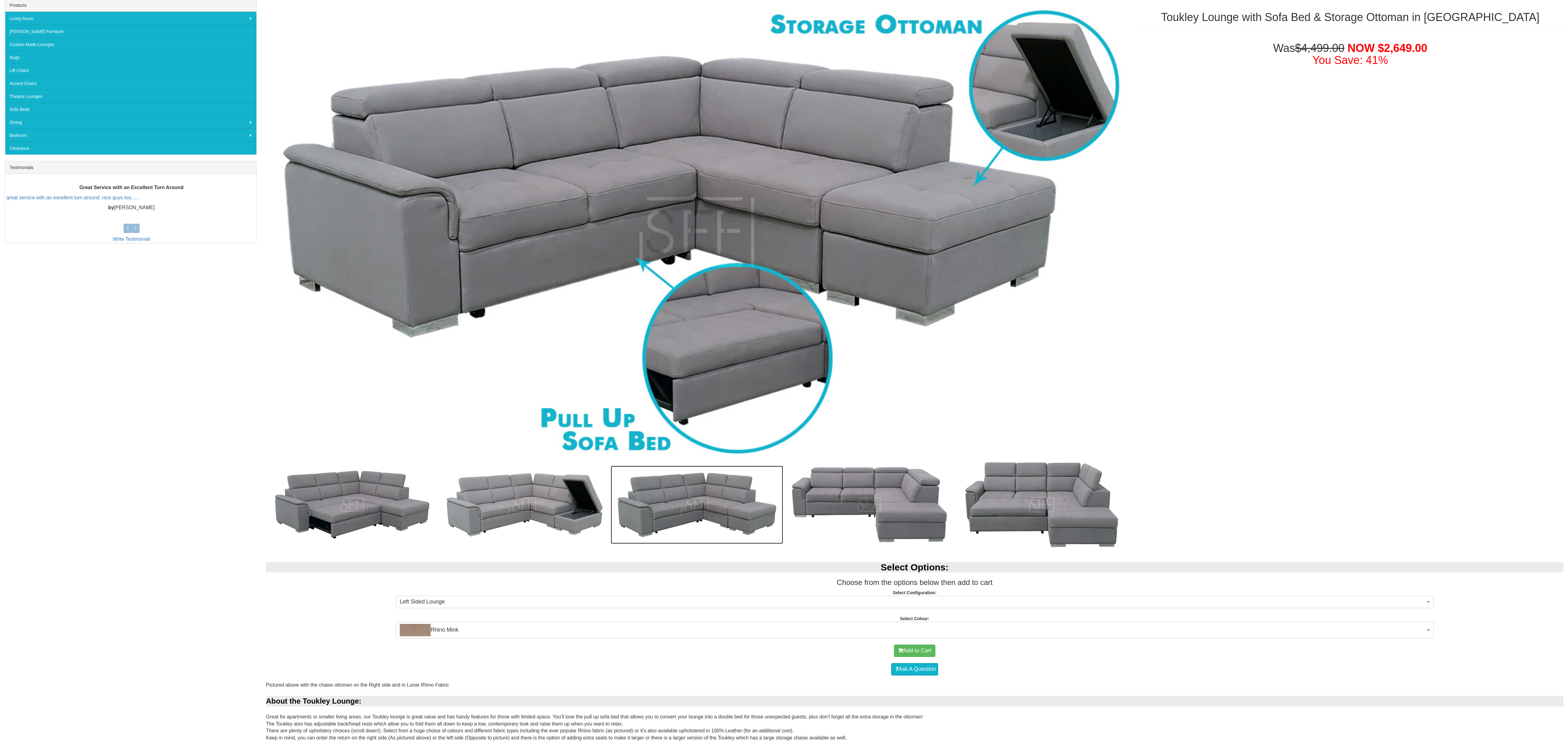
scroll to position [185, 0]
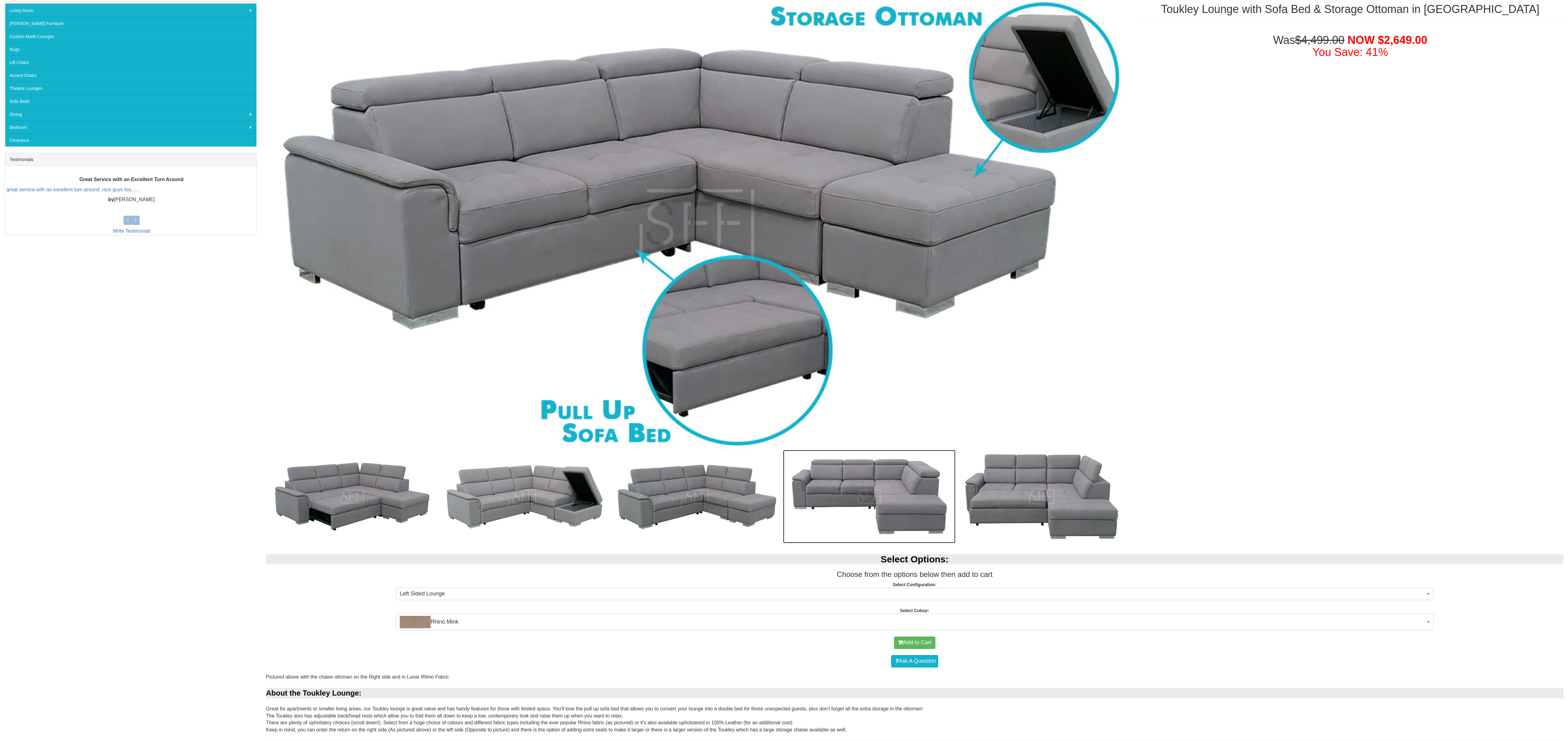
click at [522, 247] on img at bounding box center [869, 497] width 172 height 94
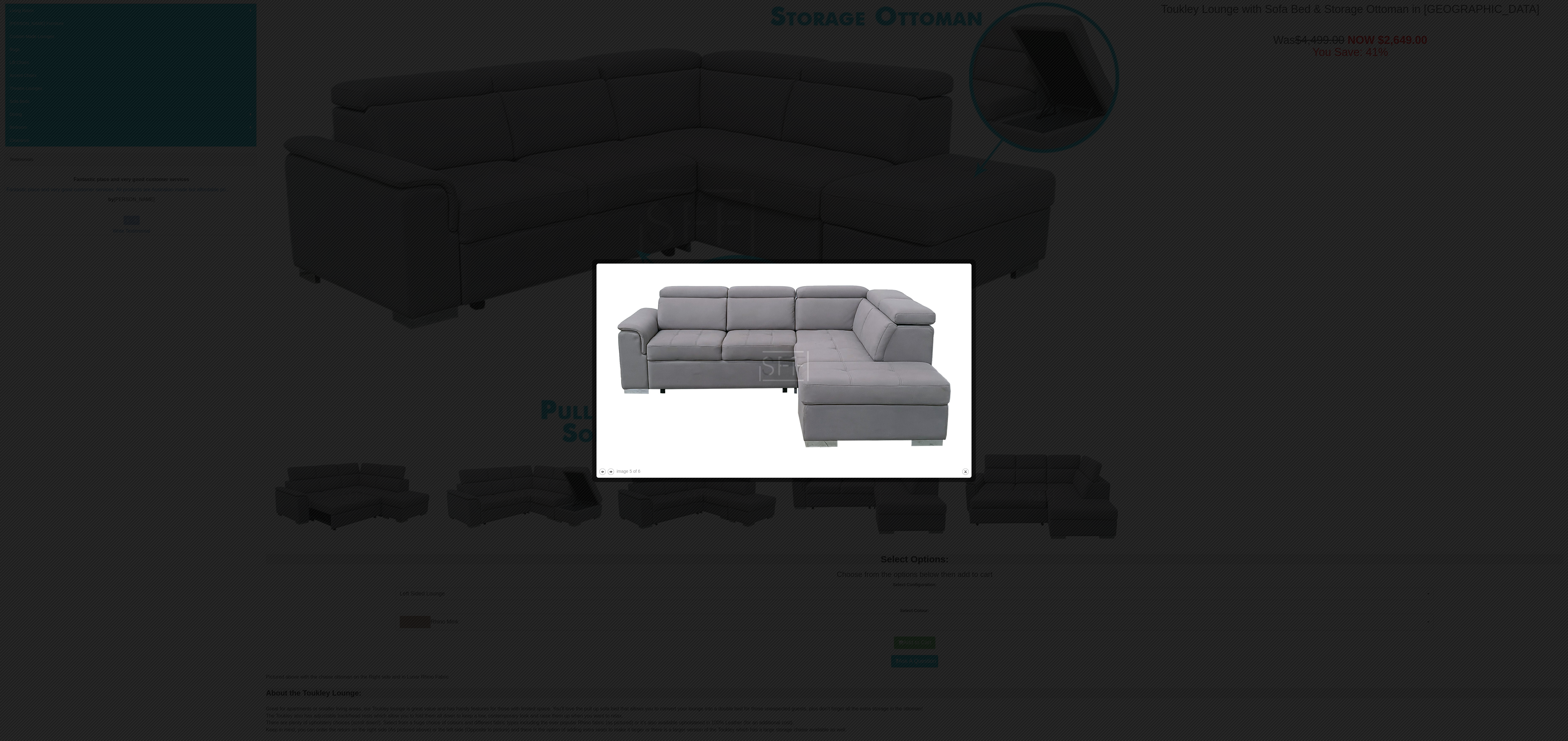
drag, startPoint x: 1042, startPoint y: 179, endPoint x: 1036, endPoint y: 174, distance: 7.8
click at [522, 199] on div at bounding box center [784, 370] width 1568 height 741
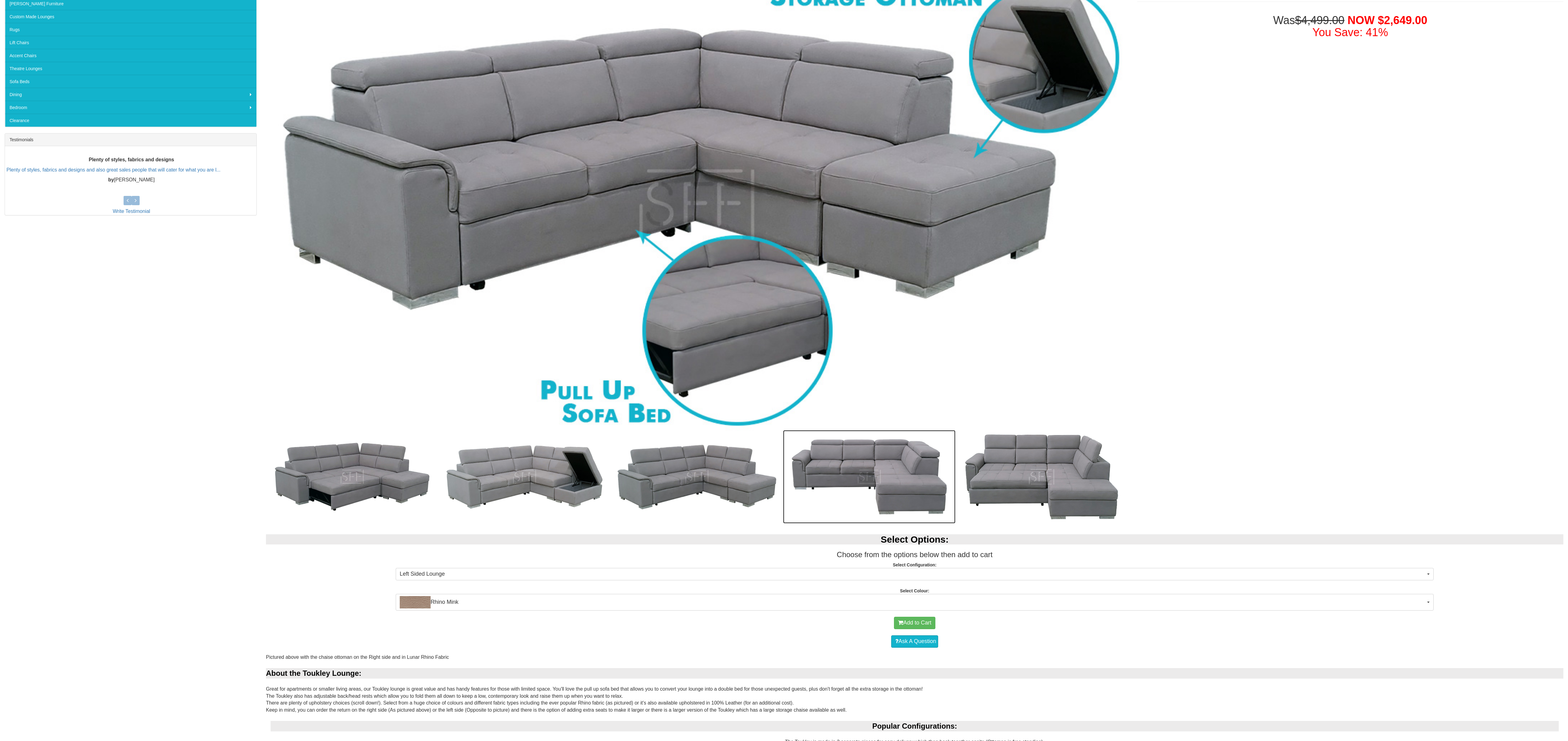
scroll to position [0, 0]
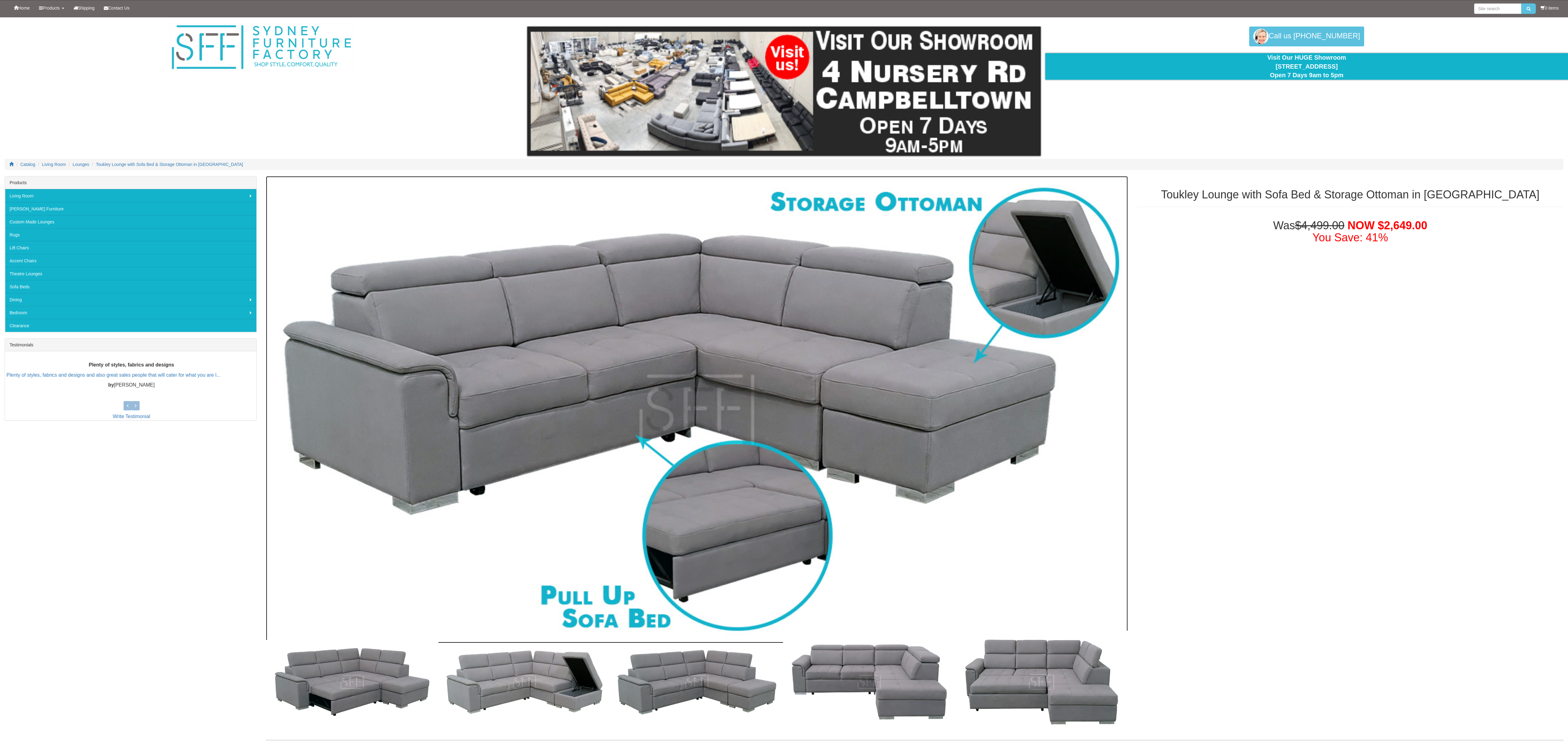
click at [522, 247] on img at bounding box center [697, 409] width 862 height 467
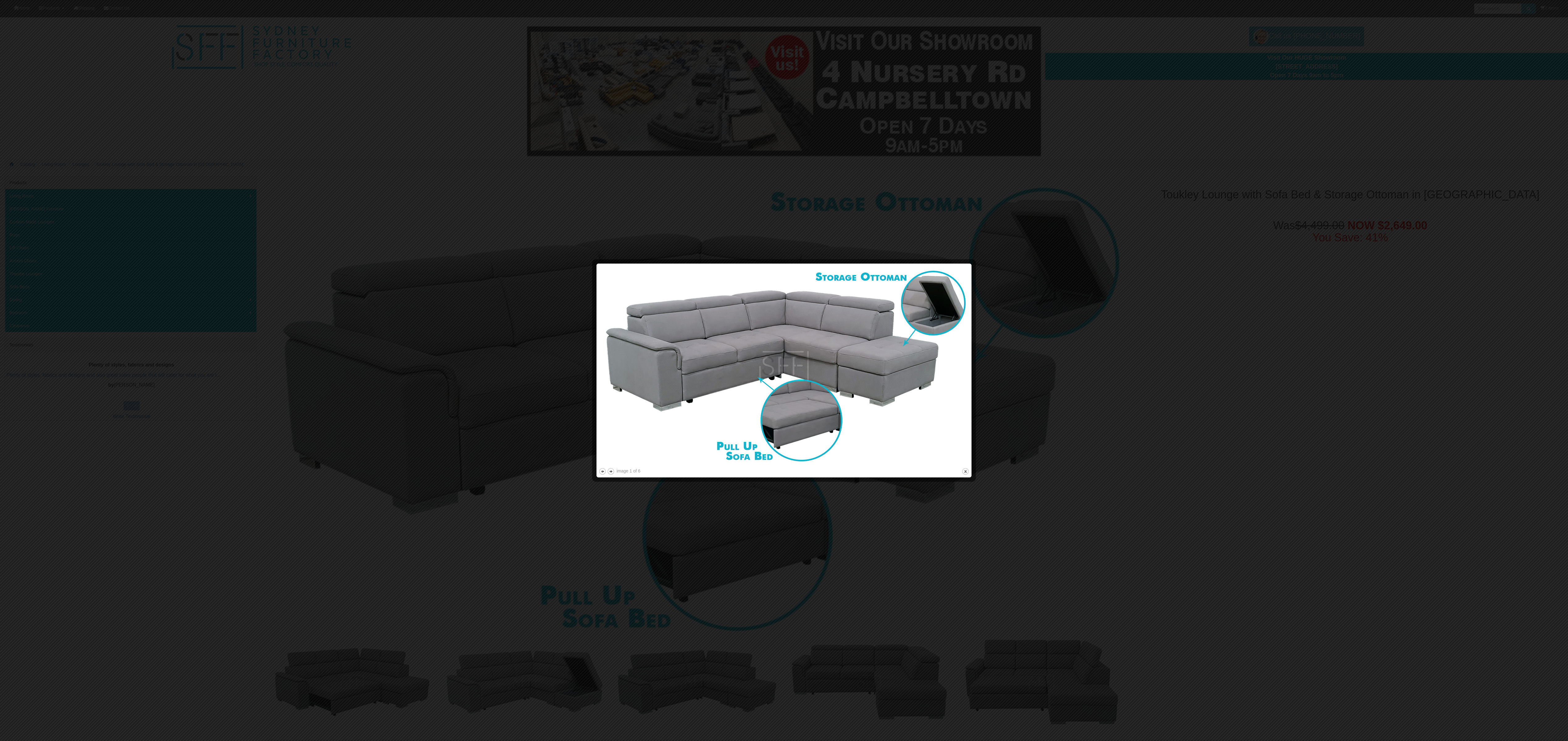
click at [522, 247] on div at bounding box center [784, 370] width 1568 height 741
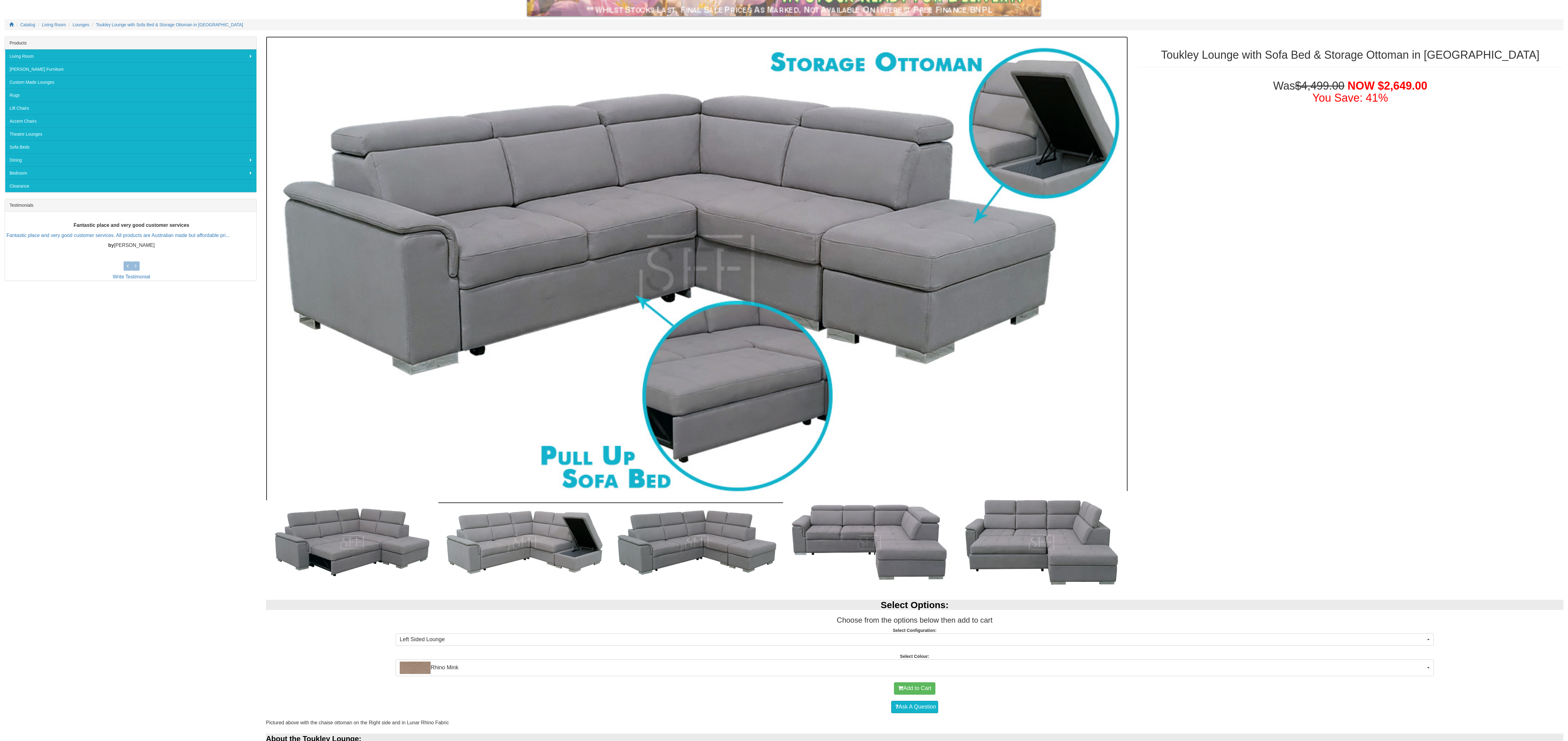
scroll to position [463, 0]
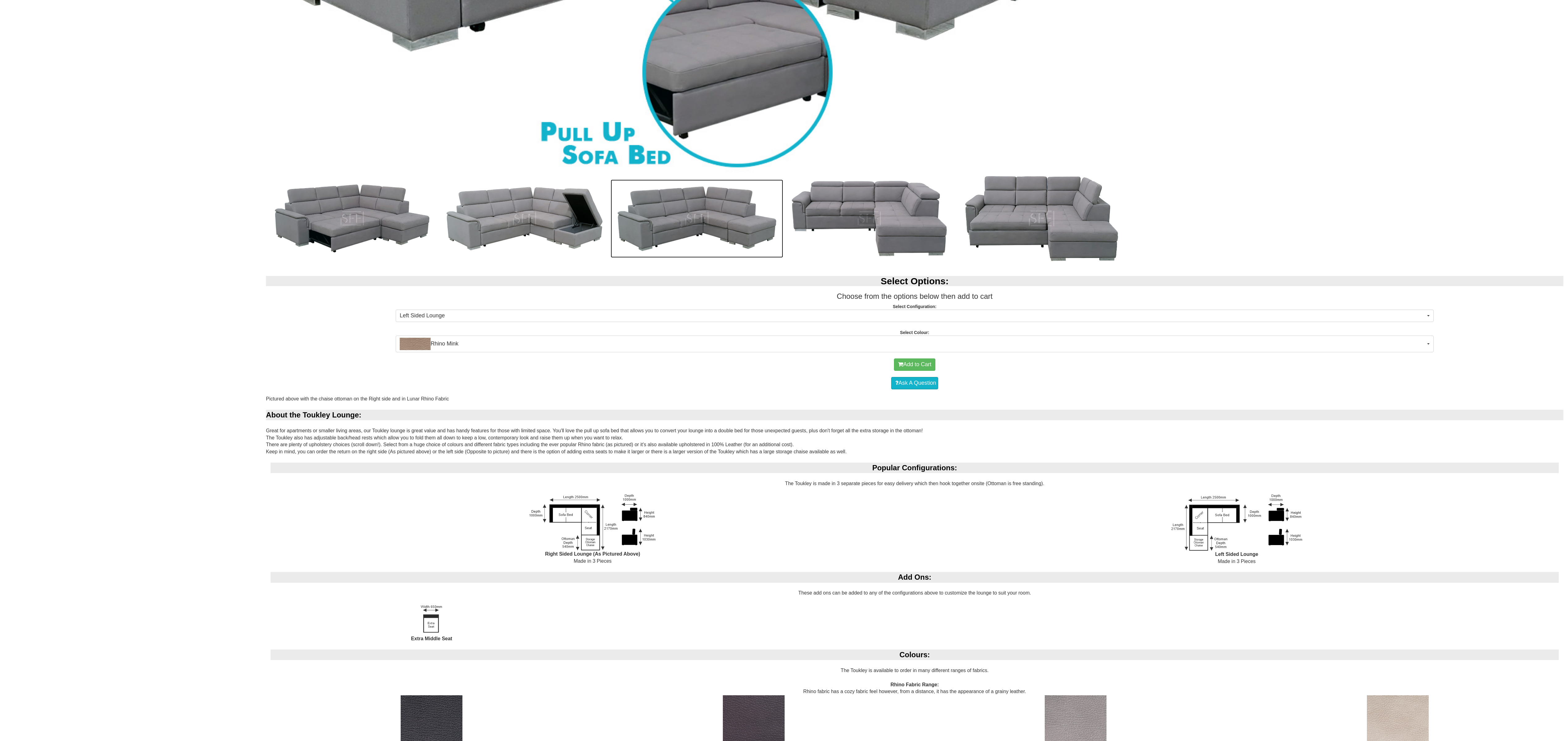
click at [522, 237] on img at bounding box center [696, 219] width 172 height 78
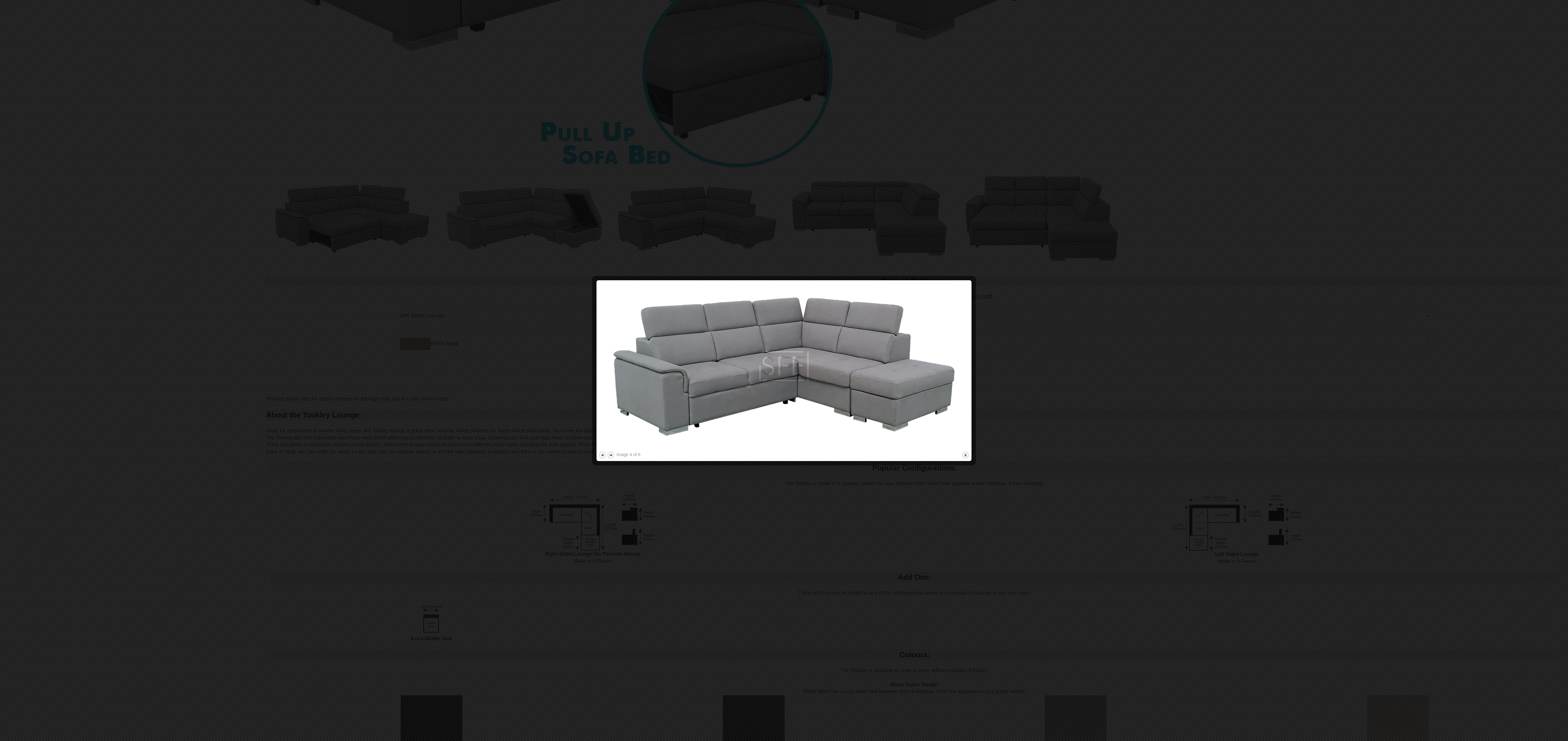
click at [522, 247] on div at bounding box center [784, 370] width 1568 height 741
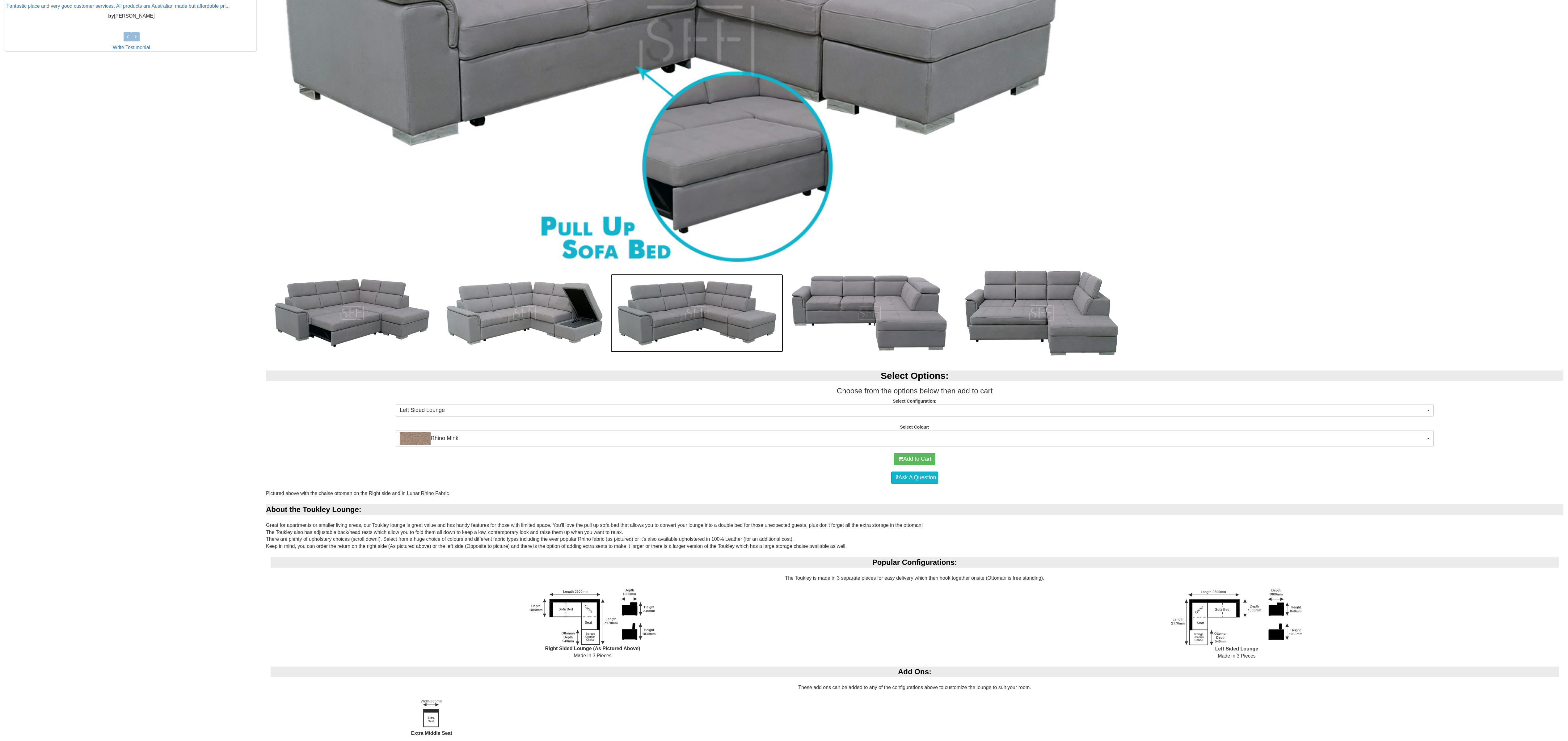
scroll to position [185, 0]
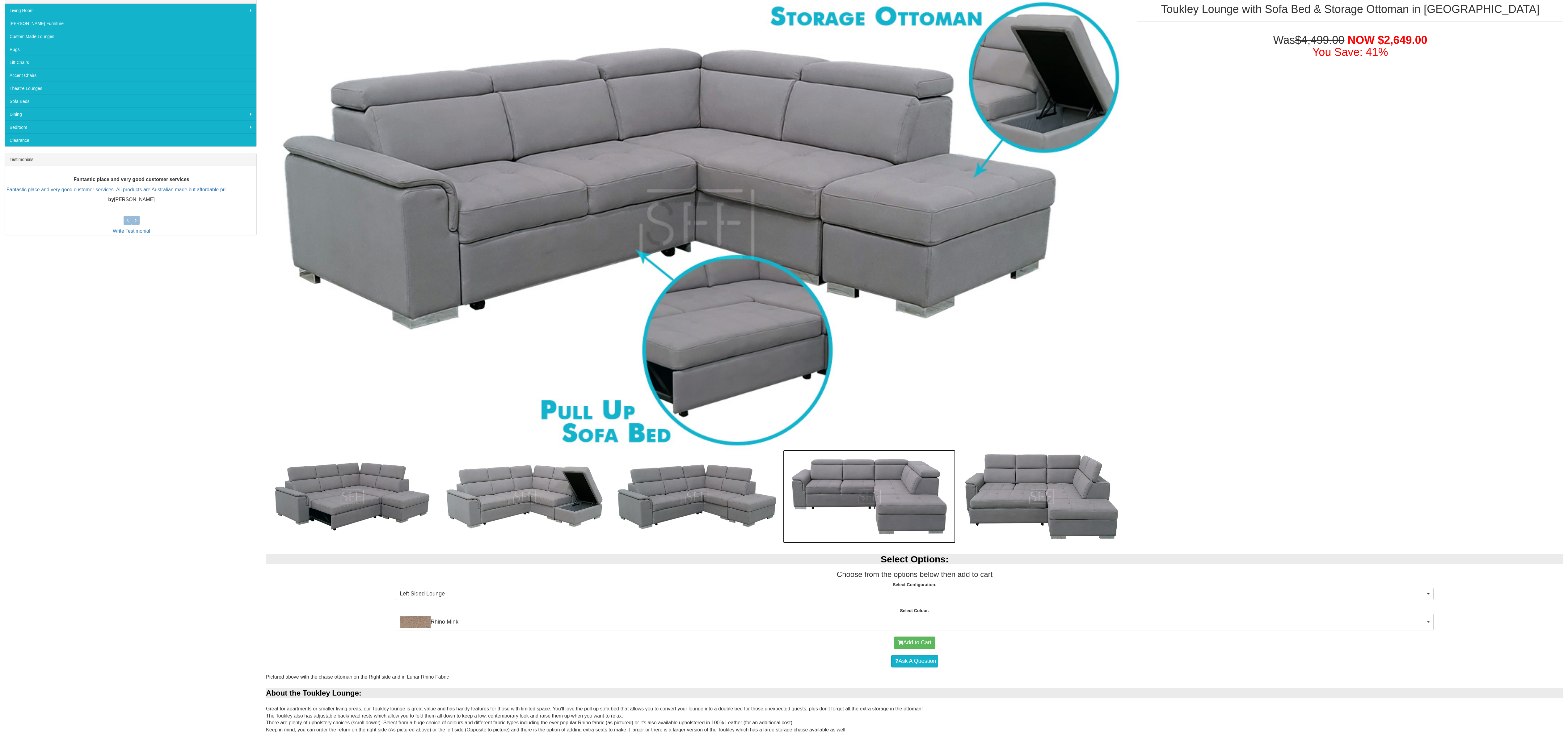
click at [522, 247] on img at bounding box center [869, 497] width 172 height 94
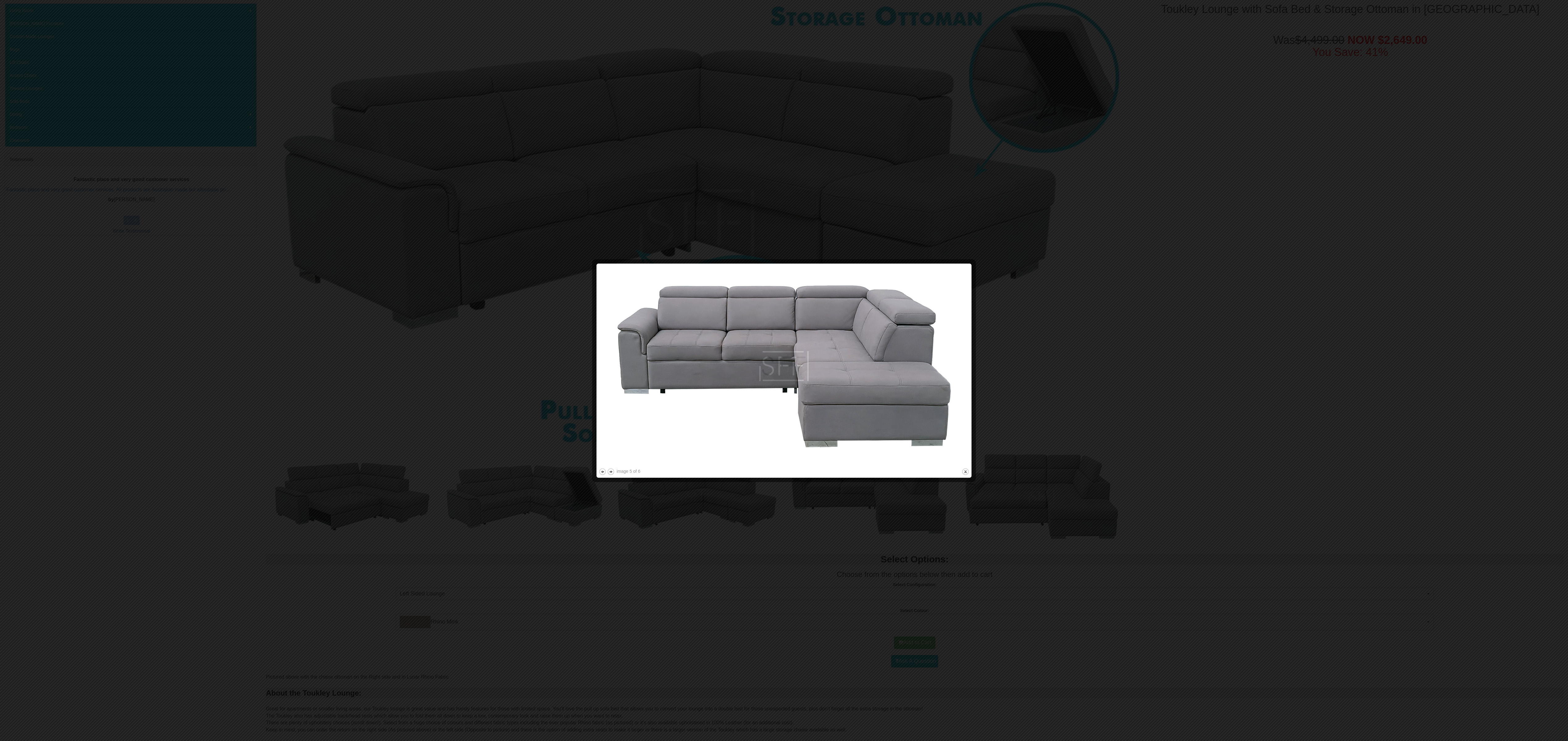
click at [522, 247] on div at bounding box center [784, 370] width 1568 height 741
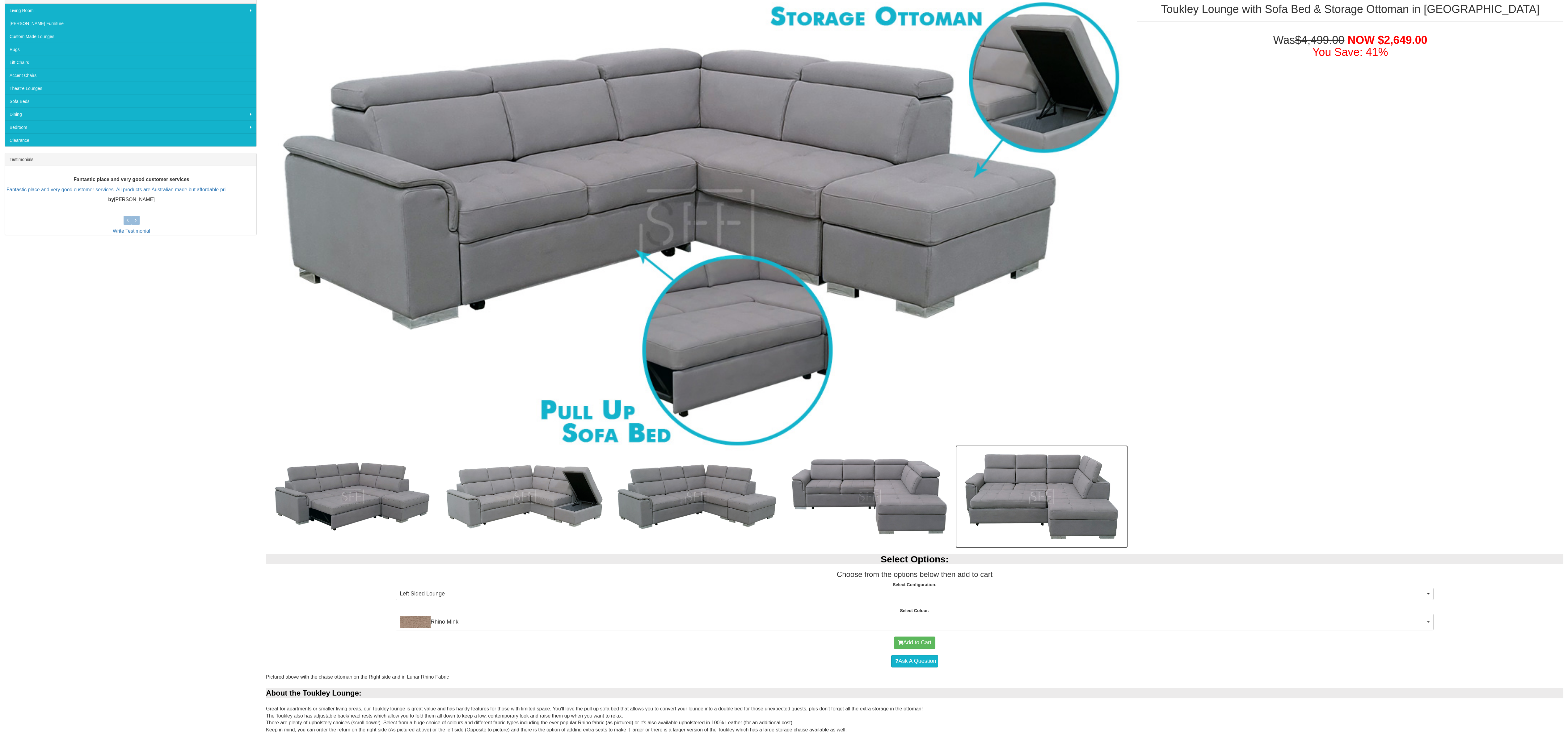
click at [522, 247] on img at bounding box center [1041, 496] width 172 height 102
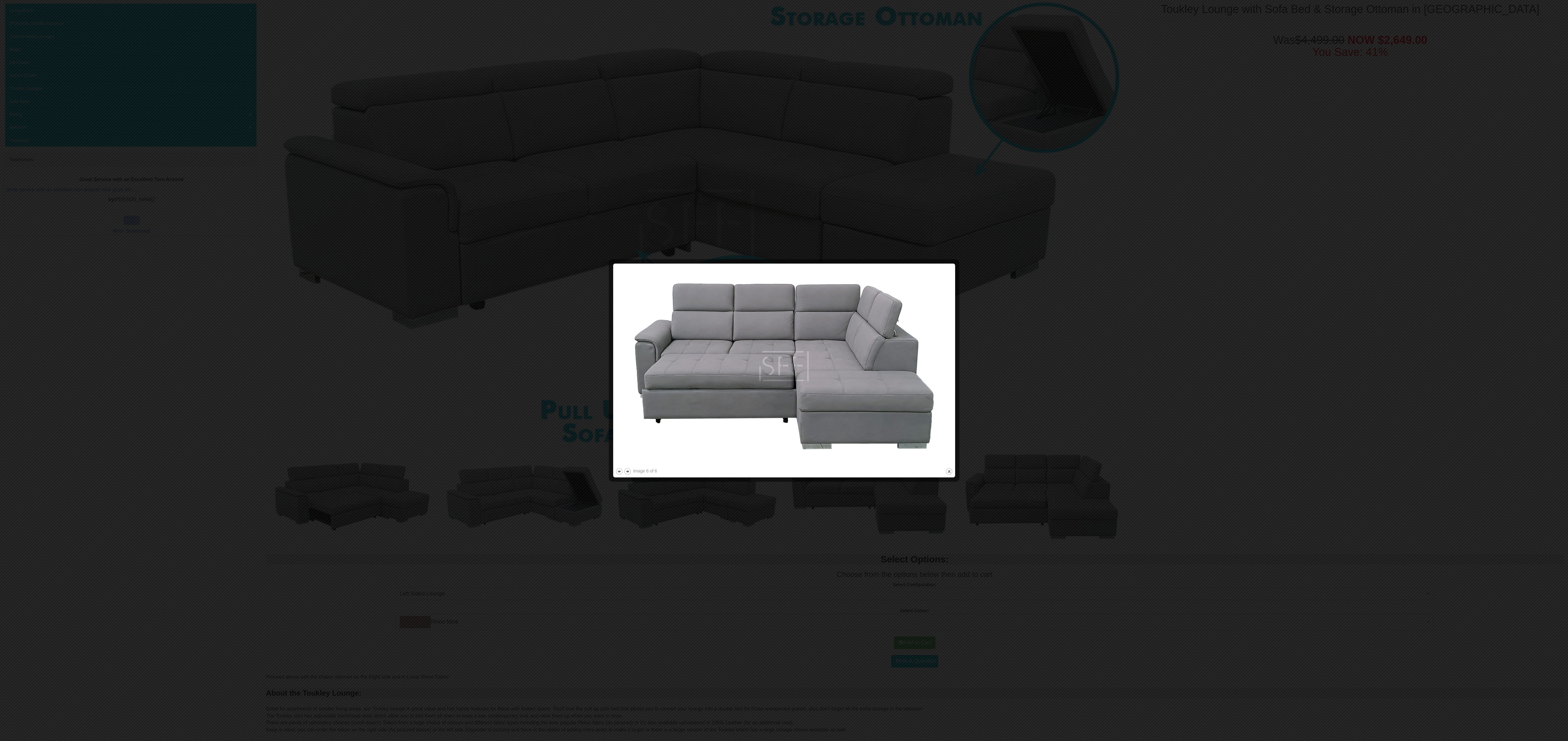
drag, startPoint x: 1174, startPoint y: 335, endPoint x: 1160, endPoint y: 343, distance: 16.1
click at [522, 247] on div at bounding box center [784, 370] width 1568 height 741
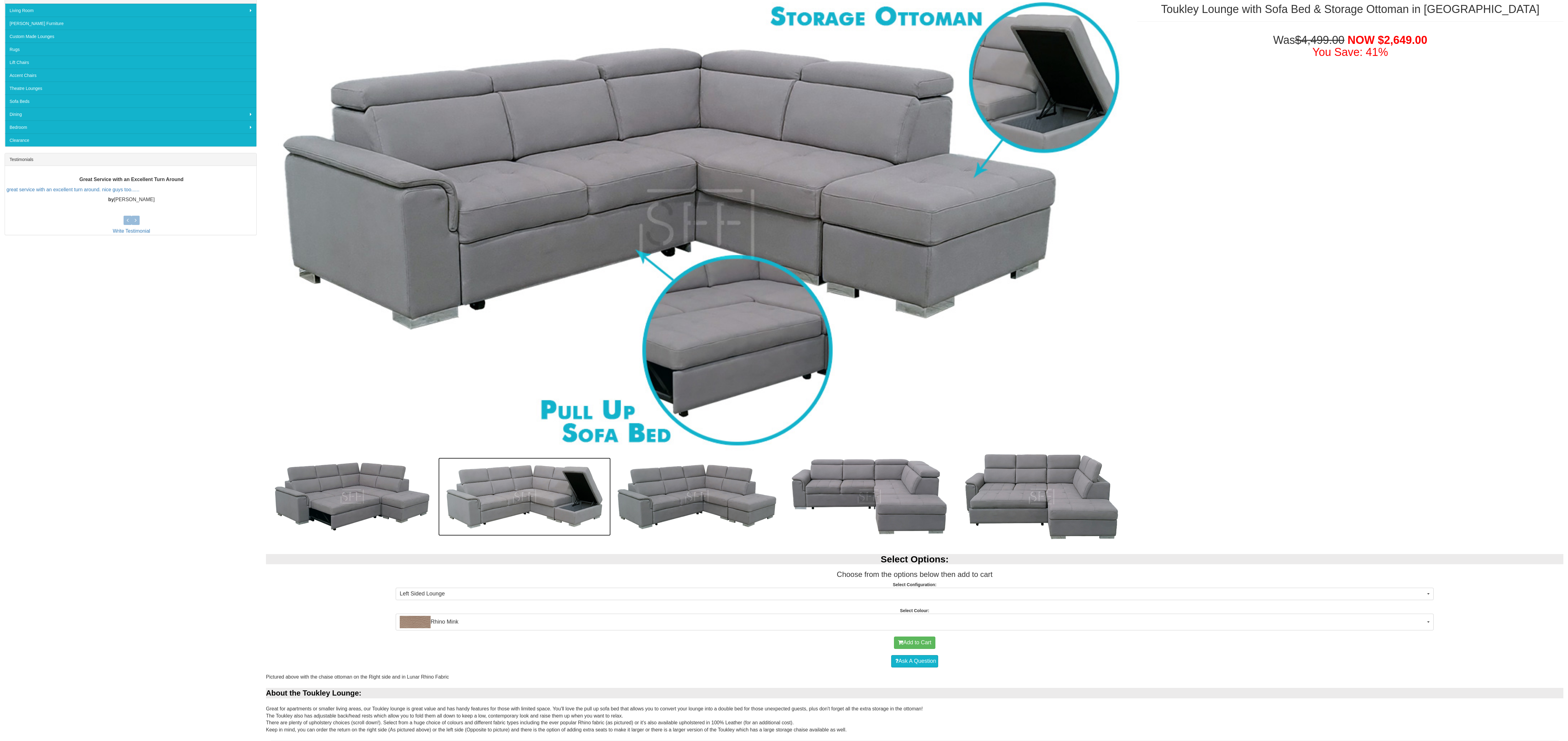
click at [507, 247] on img at bounding box center [524, 497] width 172 height 78
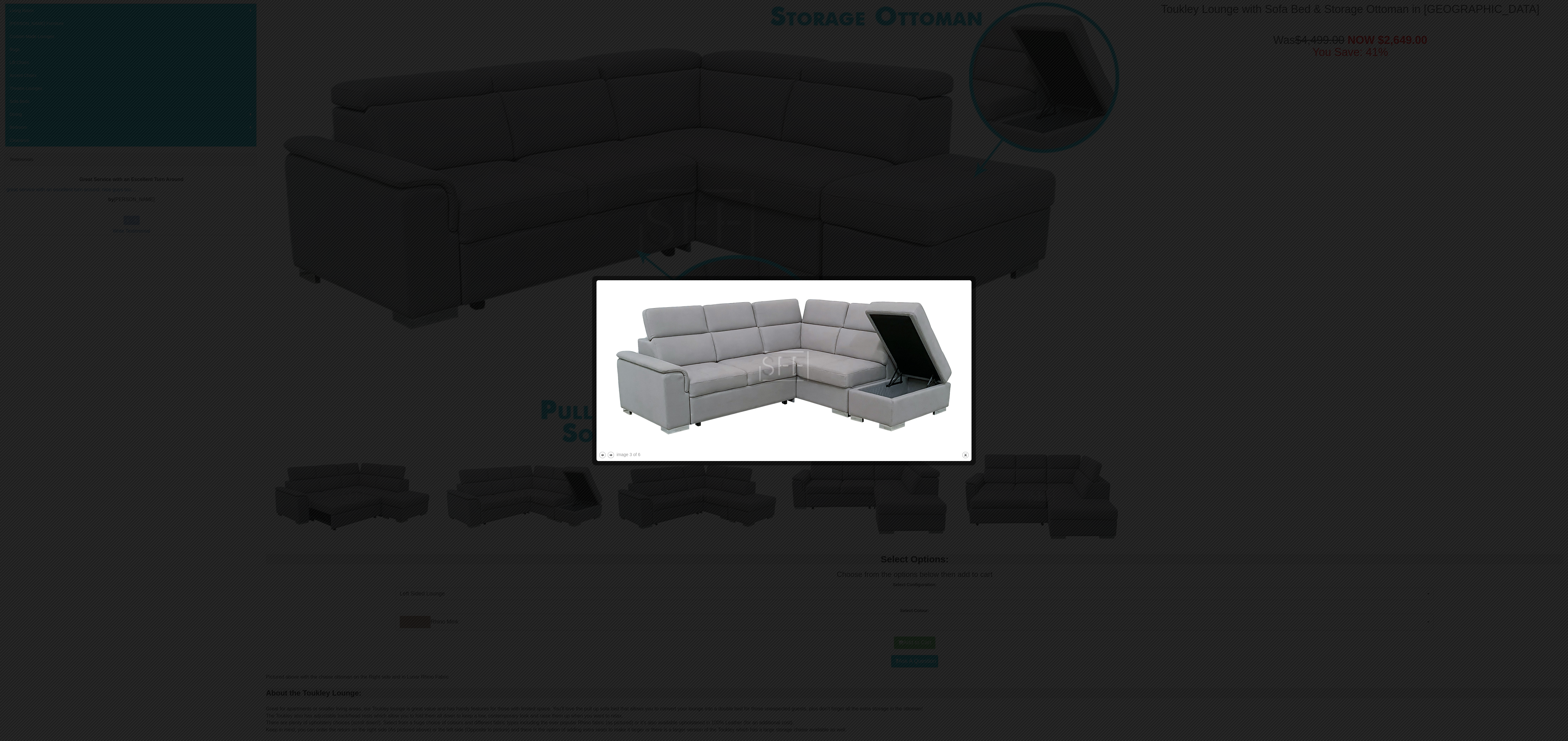
drag, startPoint x: 1120, startPoint y: 363, endPoint x: 1132, endPoint y: 362, distance: 12.0
click at [522, 247] on div at bounding box center [784, 370] width 1568 height 741
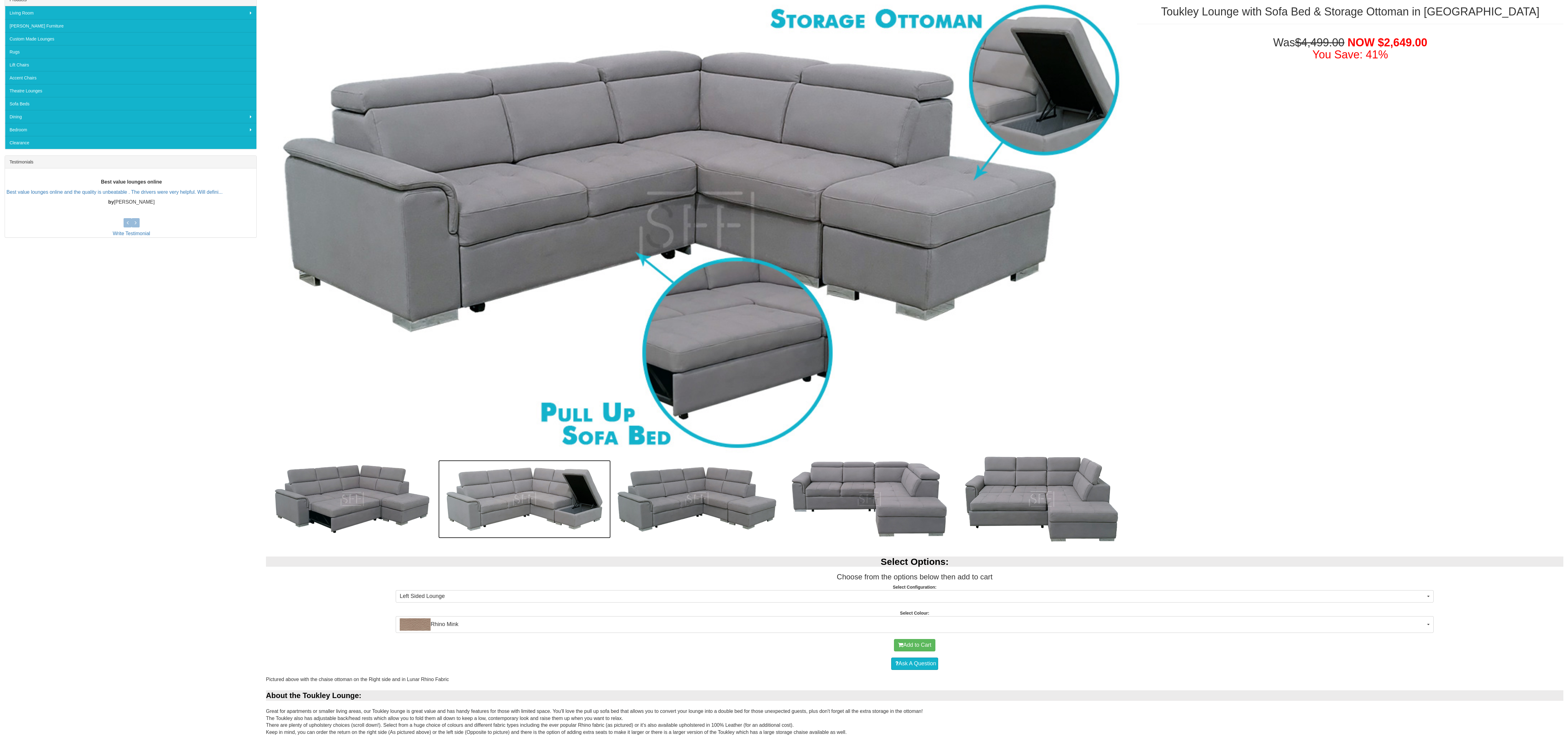
scroll to position [0, 0]
